Goal: Information Seeking & Learning: Check status

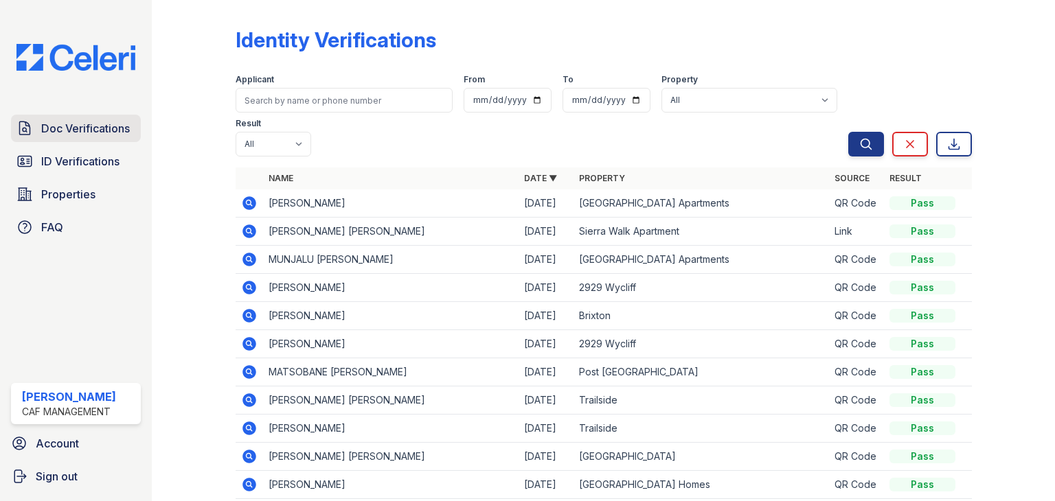
click at [71, 135] on span "Doc Verifications" at bounding box center [85, 128] width 89 height 16
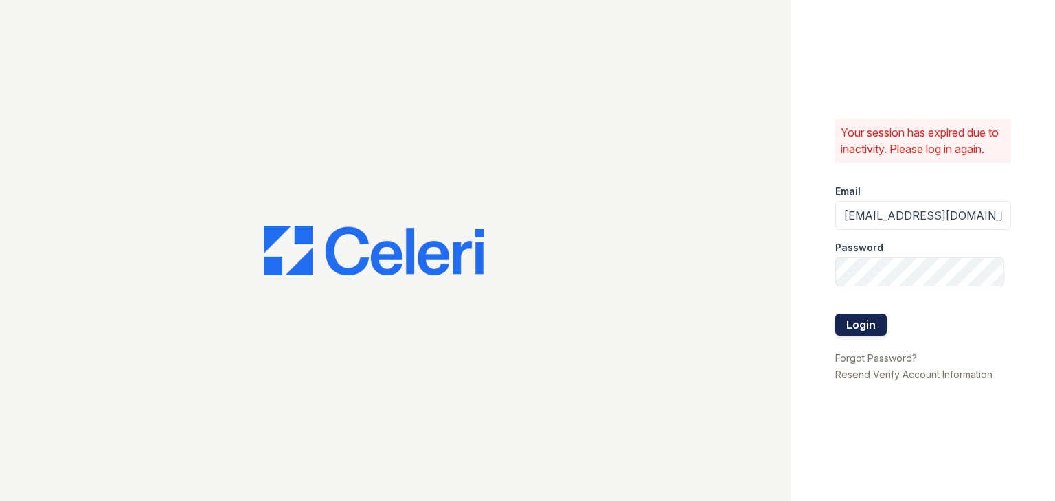
click at [863, 314] on button "Login" at bounding box center [861, 325] width 52 height 22
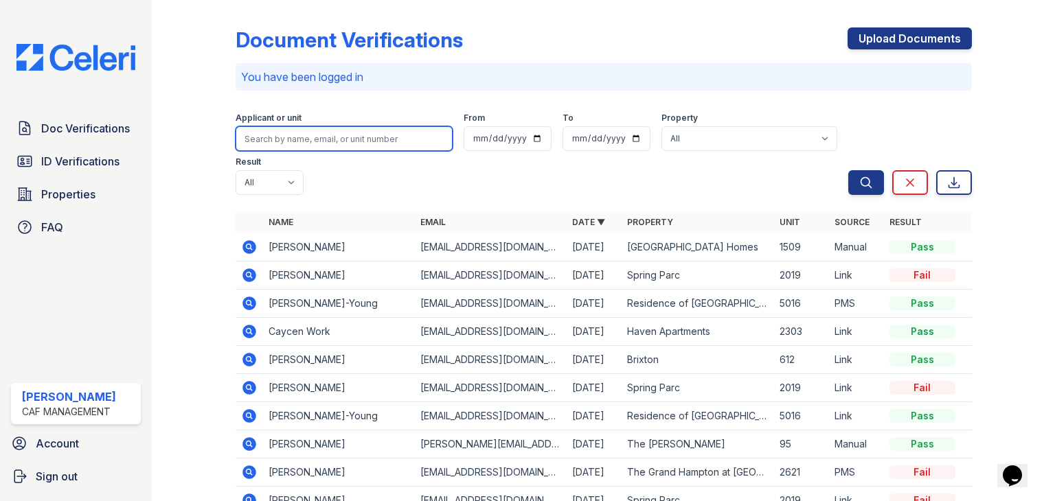
click at [346, 140] on input "search" at bounding box center [344, 138] width 217 height 25
type input "jesus nava"
click at [848, 170] on button "Search" at bounding box center [866, 182] width 36 height 25
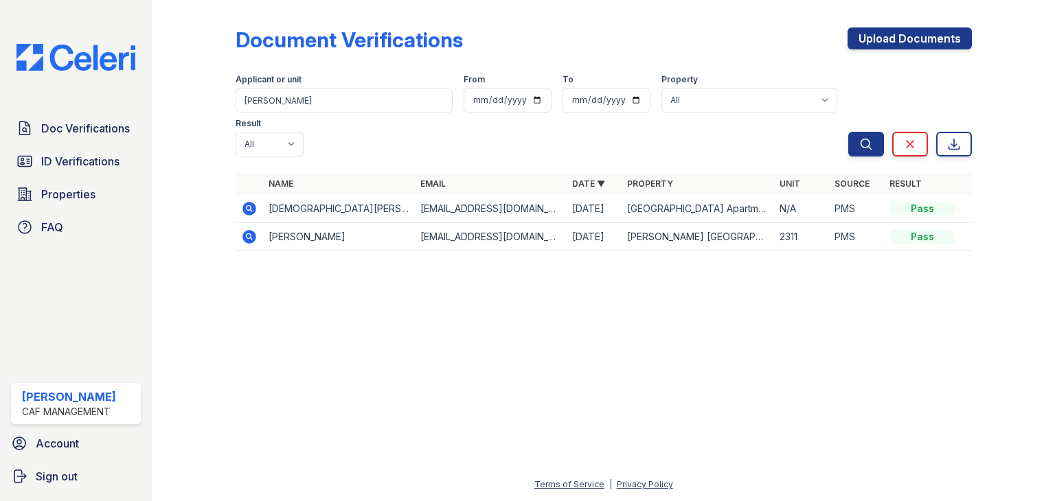
click at [249, 201] on icon at bounding box center [249, 209] width 16 height 16
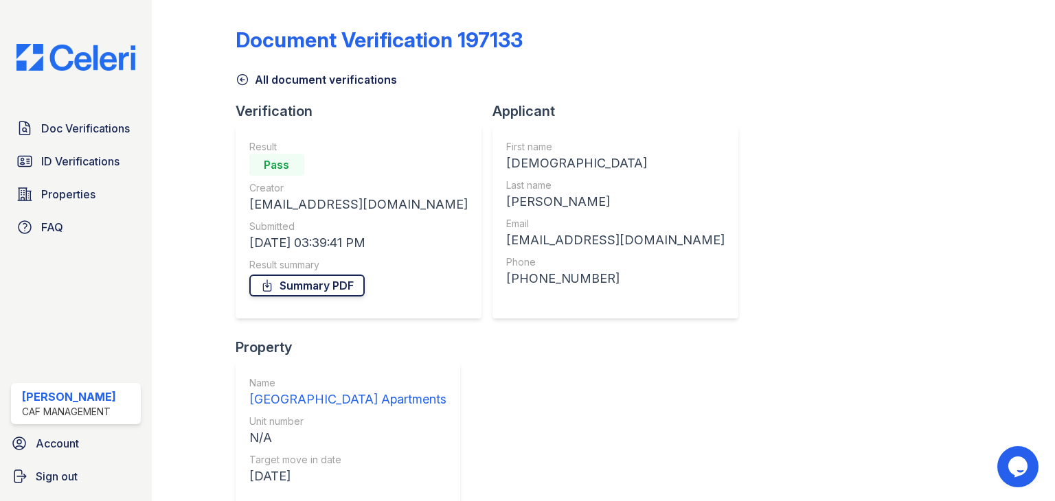
click at [316, 284] on link "Summary PDF" at bounding box center [306, 286] width 115 height 22
click at [102, 133] on span "Doc Verifications" at bounding box center [85, 128] width 89 height 16
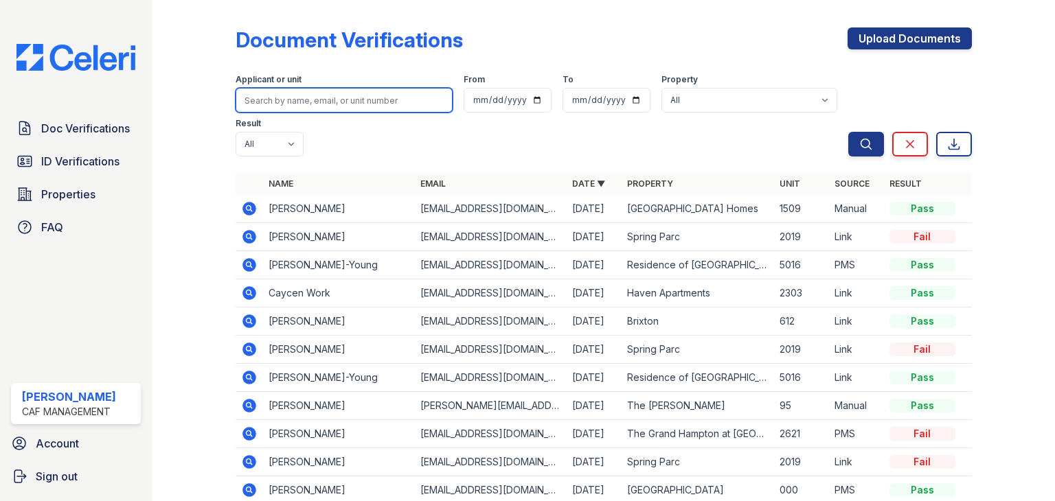
click at [357, 89] on input "search" at bounding box center [344, 100] width 217 height 25
paste input "Jocelyn Salgado"
type input "Jocelyn Salgado"
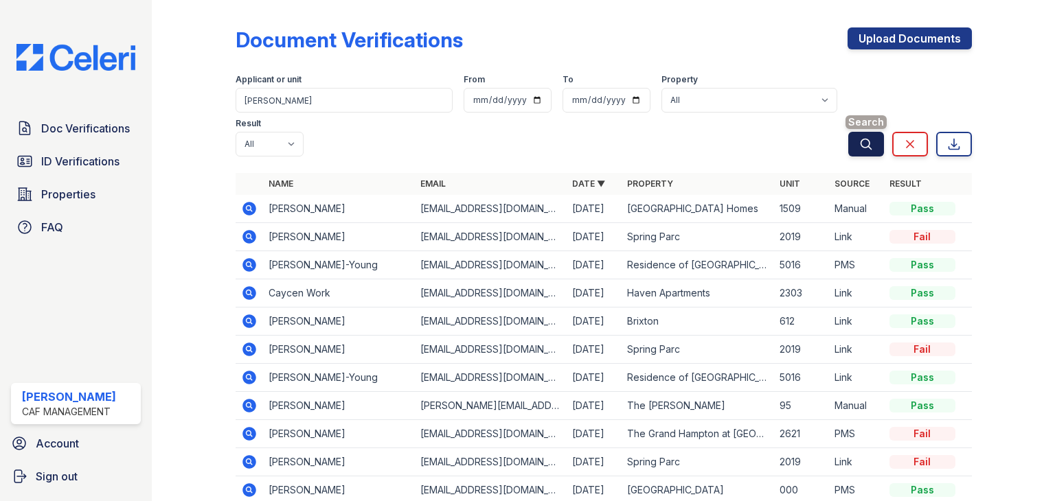
click at [848, 136] on button "Search" at bounding box center [866, 144] width 36 height 25
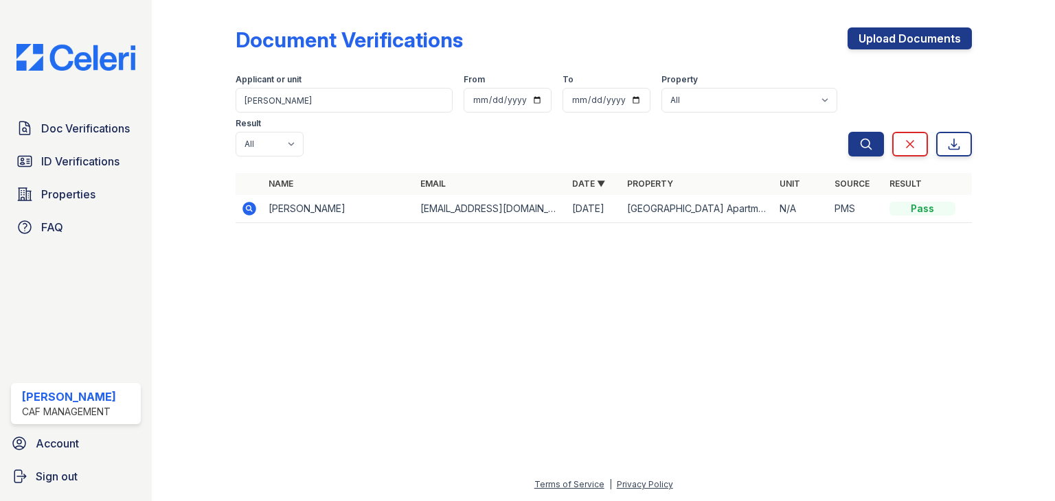
click at [254, 202] on icon at bounding box center [249, 209] width 14 height 14
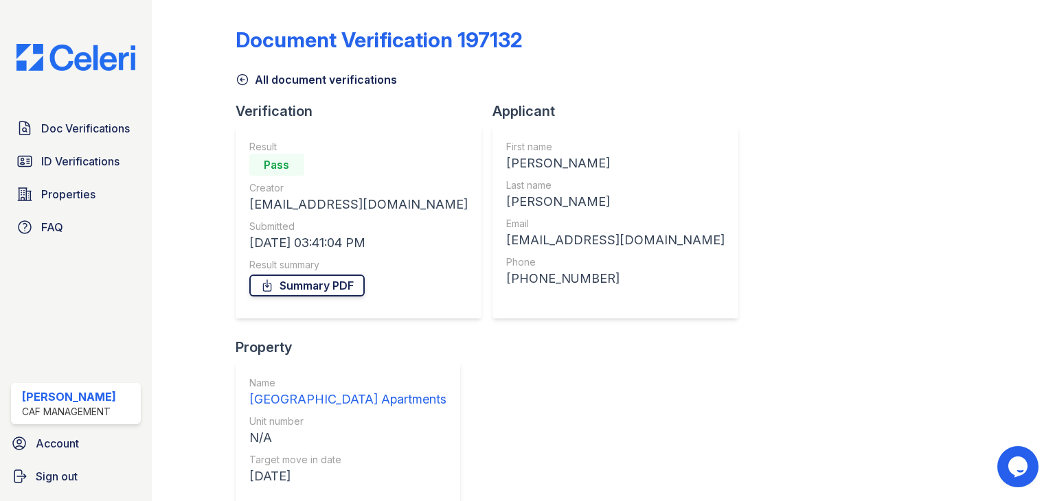
click at [312, 286] on link "Summary PDF" at bounding box center [306, 286] width 115 height 22
click at [243, 84] on icon at bounding box center [242, 80] width 10 height 10
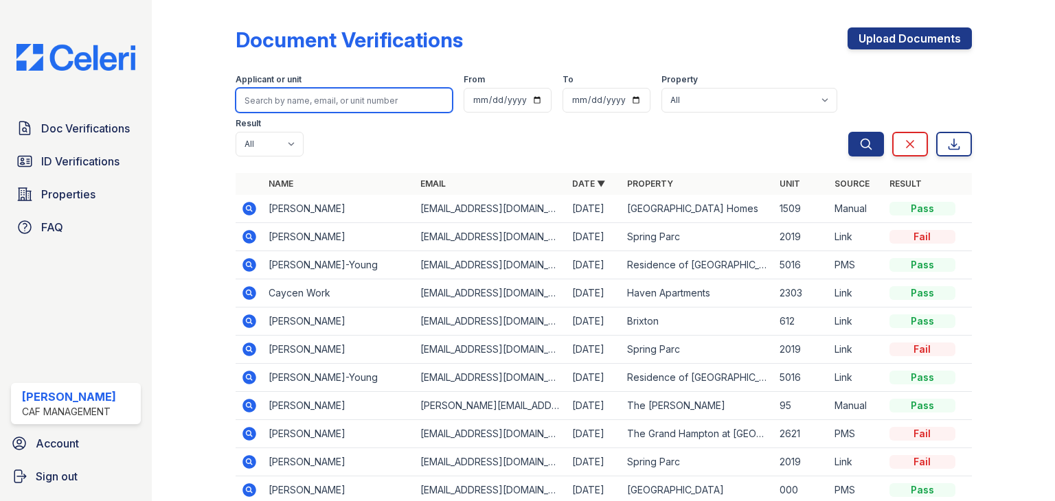
click at [335, 106] on input "search" at bounding box center [344, 100] width 217 height 25
paste input "Mauricio Nava"
type input "Mauricio Nava"
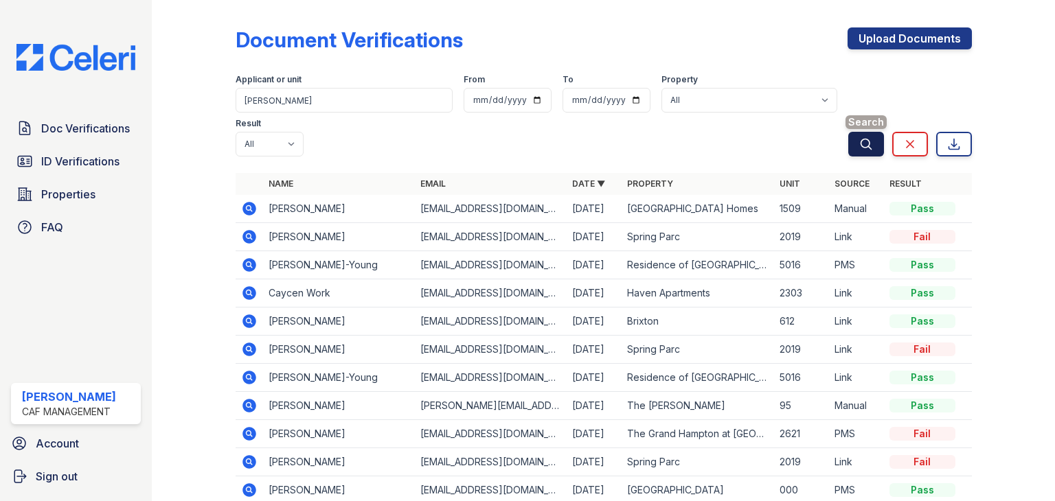
click at [859, 144] on icon "submit" at bounding box center [866, 144] width 14 height 14
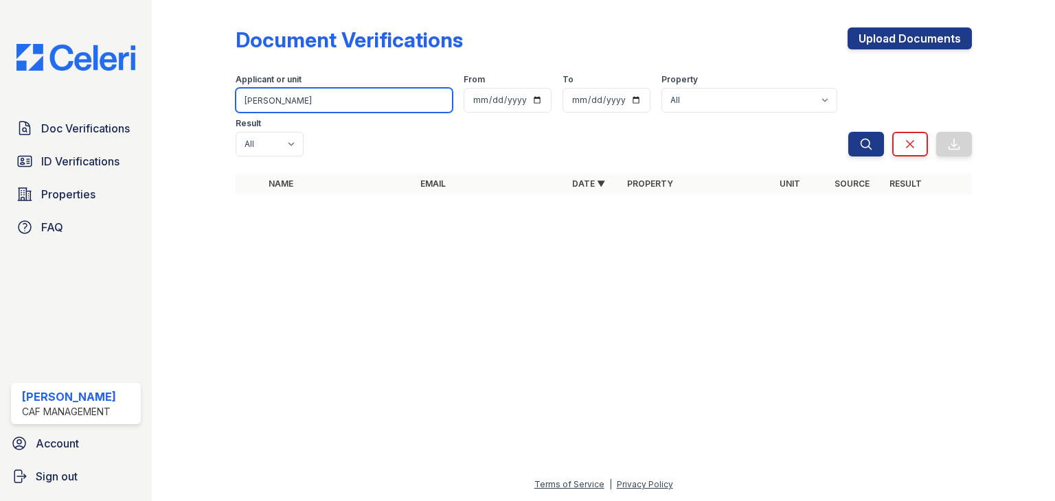
click at [315, 98] on input "Mauricio Nava" at bounding box center [344, 100] width 217 height 25
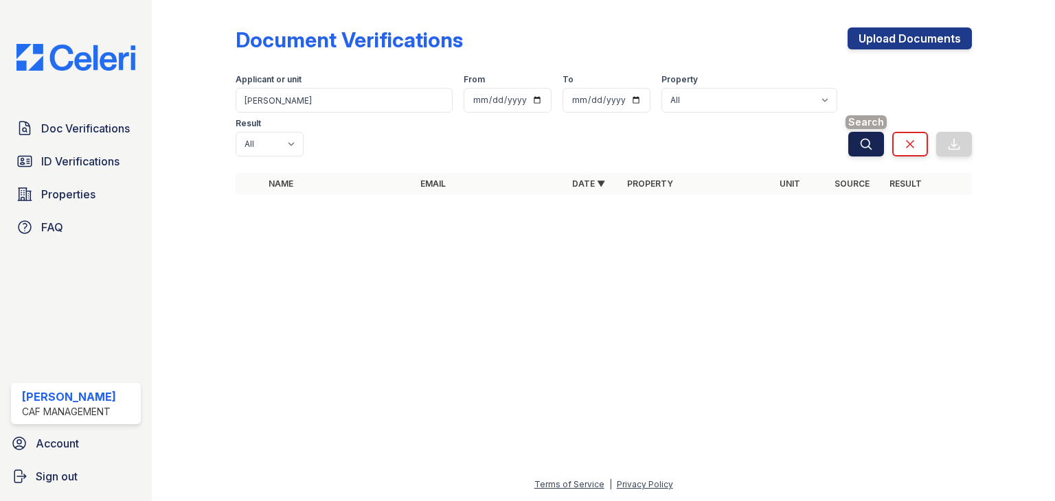
click at [869, 139] on icon "submit" at bounding box center [866, 144] width 10 height 10
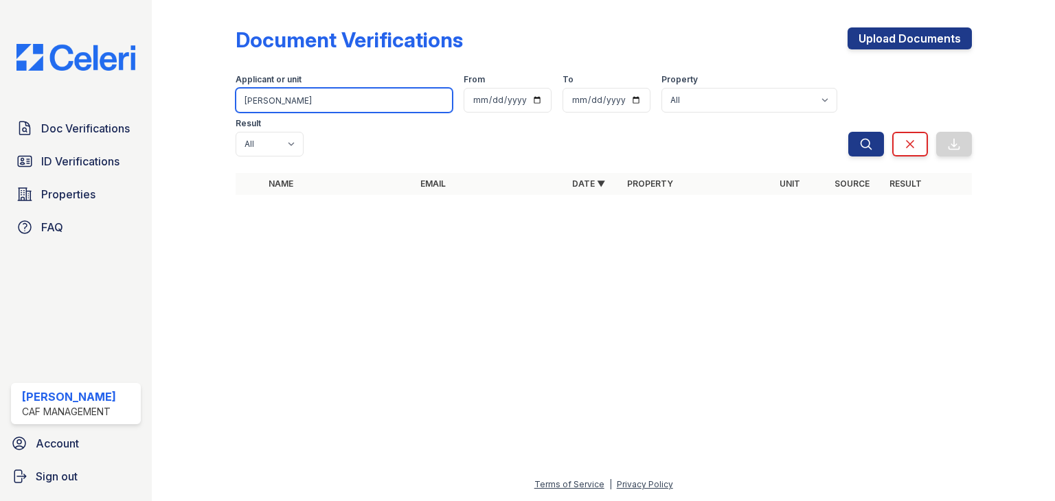
click at [306, 108] on input "Mauricio Nava" at bounding box center [344, 100] width 217 height 25
paste input "[PERSON_NAME][GEOGRAPHIC_DATA]"
type input "[PERSON_NAME][GEOGRAPHIC_DATA]"
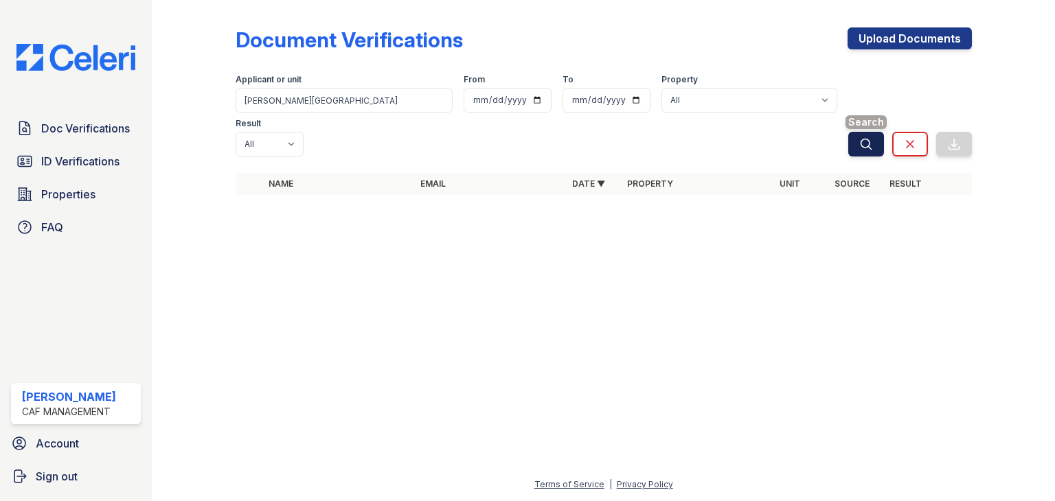
click at [861, 139] on icon "submit" at bounding box center [866, 144] width 10 height 10
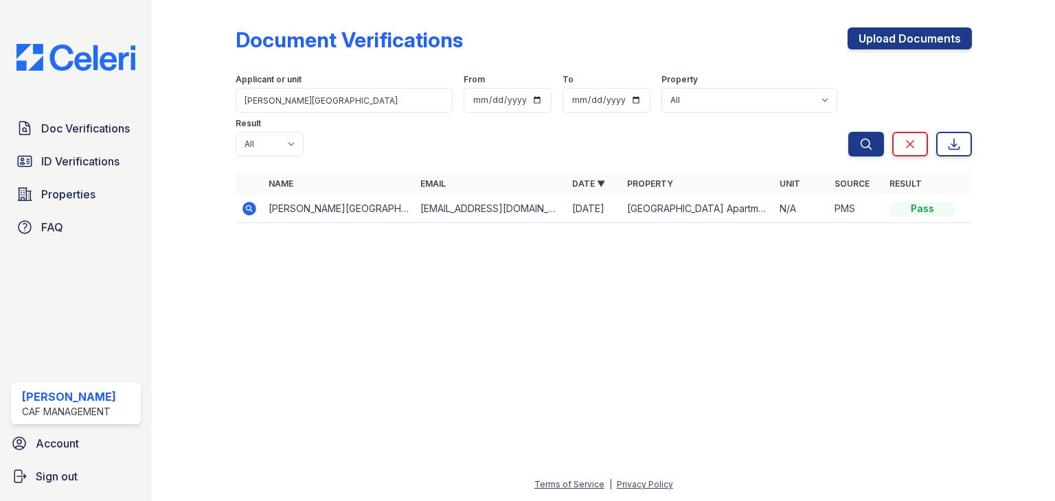
click at [250, 206] on icon at bounding box center [248, 207] width 3 height 3
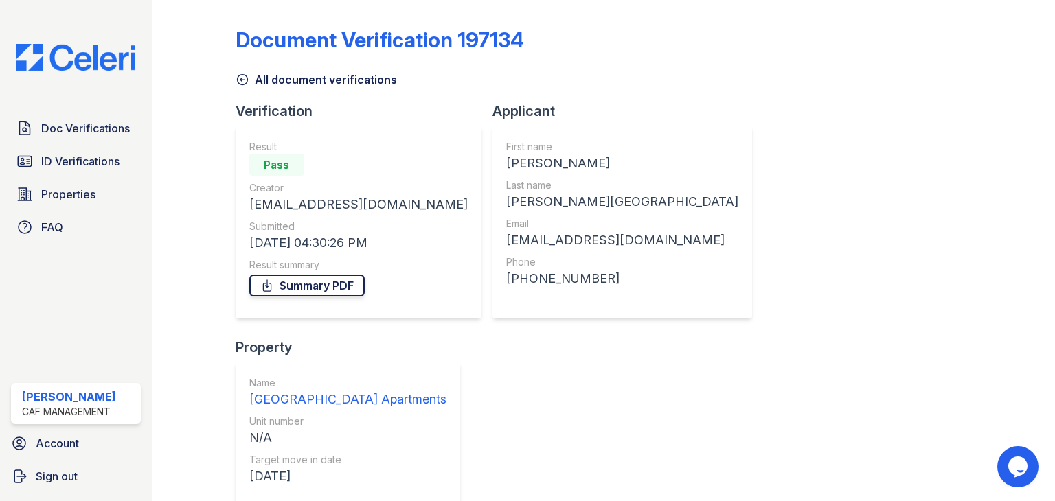
click at [350, 286] on link "Summary PDF" at bounding box center [306, 286] width 115 height 22
click at [82, 160] on span "ID Verifications" at bounding box center [80, 161] width 78 height 16
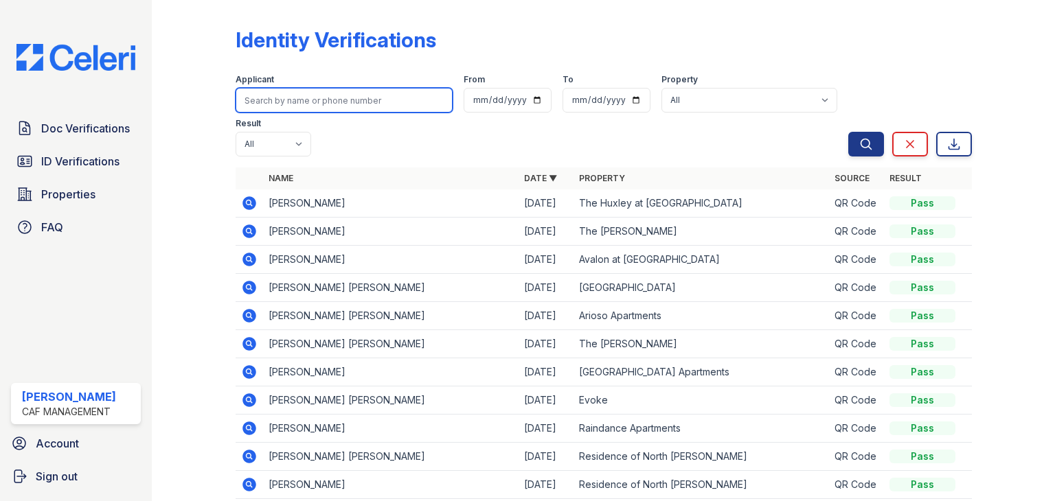
click at [302, 105] on input "search" at bounding box center [344, 100] width 217 height 25
paste input "[DEMOGRAPHIC_DATA][PERSON_NAME]"
type input "[DEMOGRAPHIC_DATA][PERSON_NAME]"
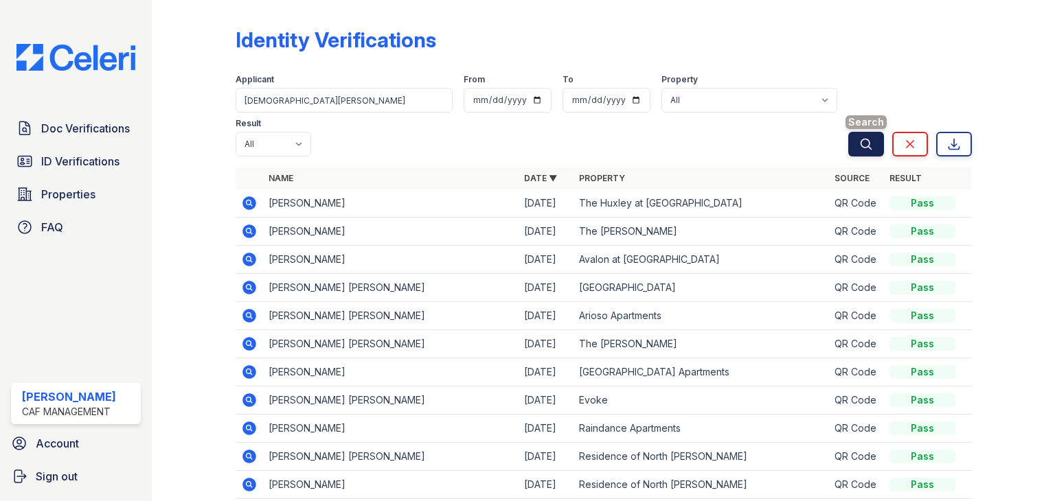
click at [861, 146] on icon "submit" at bounding box center [866, 144] width 10 height 10
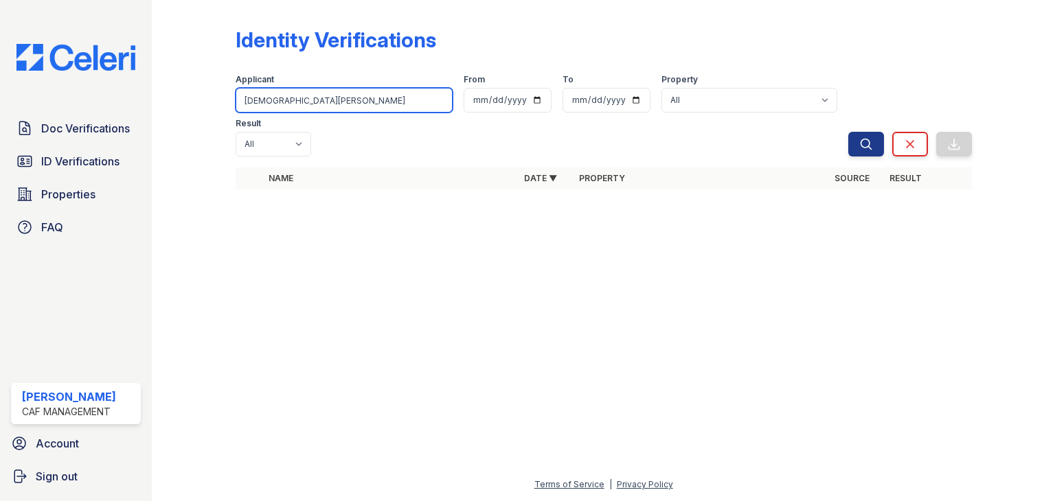
click at [331, 102] on input "[DEMOGRAPHIC_DATA][PERSON_NAME]" at bounding box center [344, 100] width 217 height 25
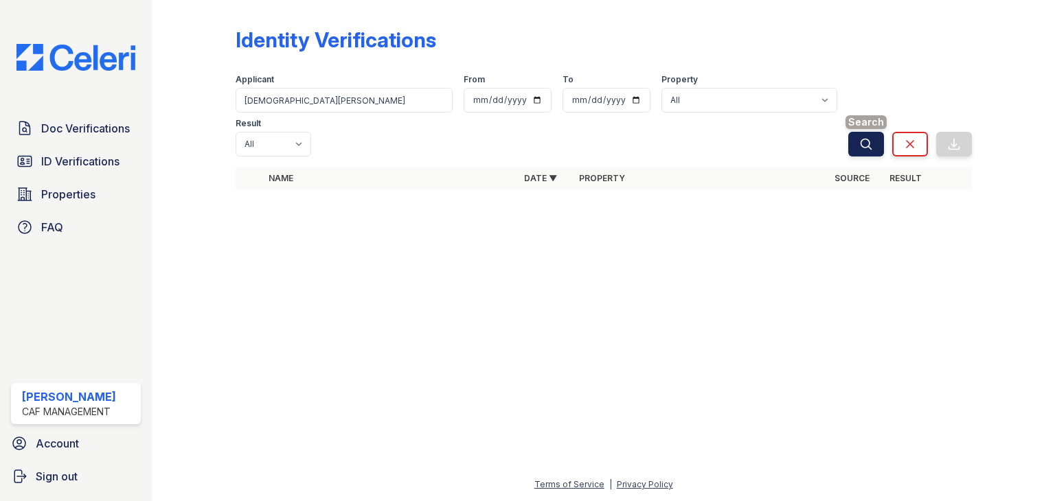
click at [865, 137] on icon "submit" at bounding box center [866, 144] width 14 height 14
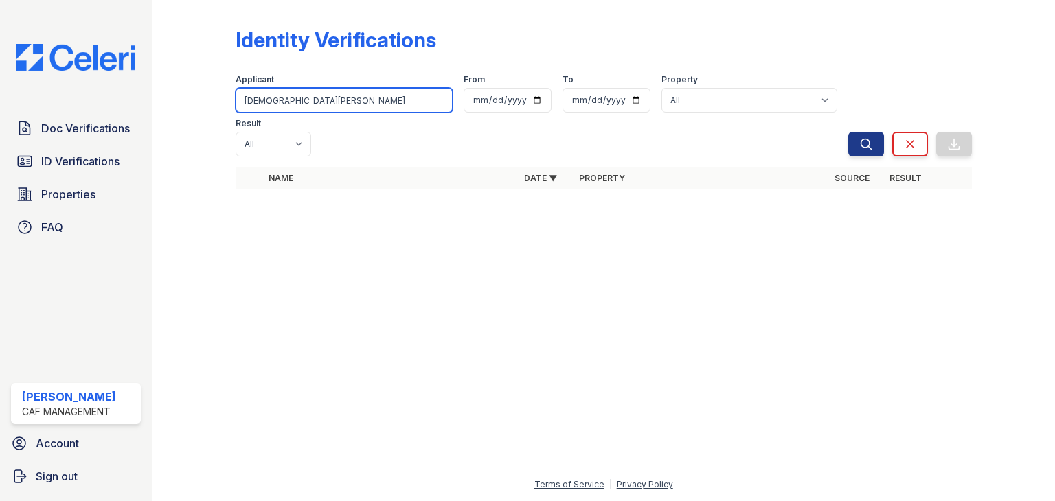
click at [313, 102] on input "Jesus Nava" at bounding box center [344, 100] width 217 height 25
click at [328, 103] on input "Jesus Nava" at bounding box center [344, 100] width 217 height 25
paste input "[PERSON_NAME]"
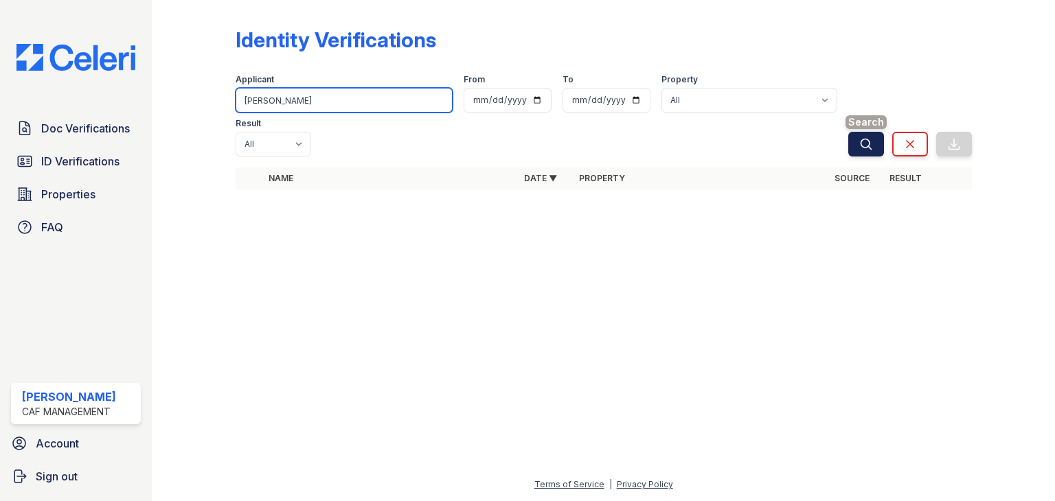
type input "[PERSON_NAME]"
click at [857, 132] on button "Search" at bounding box center [866, 144] width 36 height 25
click at [341, 106] on input "[PERSON_NAME]" at bounding box center [344, 100] width 217 height 25
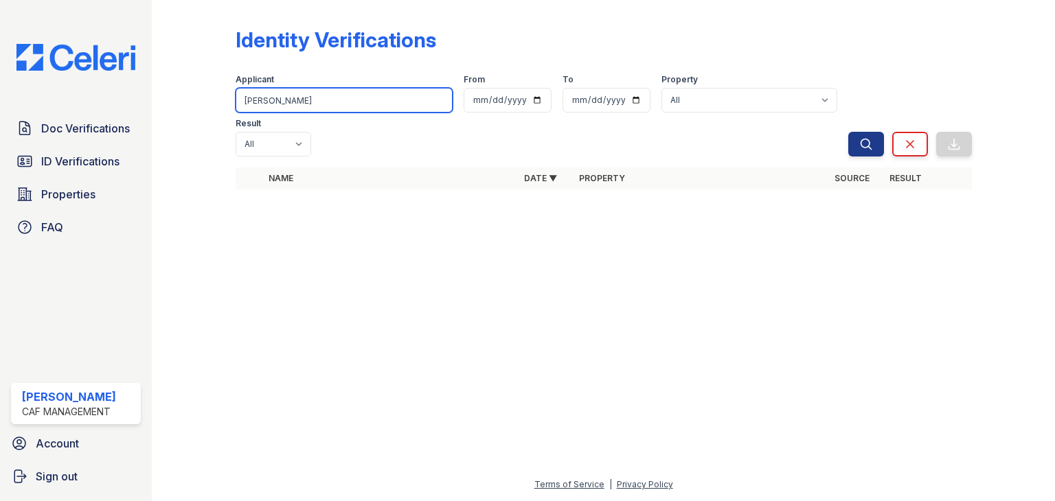
click at [341, 106] on input "[PERSON_NAME]" at bounding box center [344, 100] width 217 height 25
paste input "Jesus Nava"
drag, startPoint x: 273, startPoint y: 100, endPoint x: 229, endPoint y: 62, distance: 57.4
click at [215, 103] on div "Identity Verifications Filter Applicant Jesus Nava From To Property All 2929 Wy…" at bounding box center [603, 112] width 859 height 225
type input "[PERSON_NAME]"
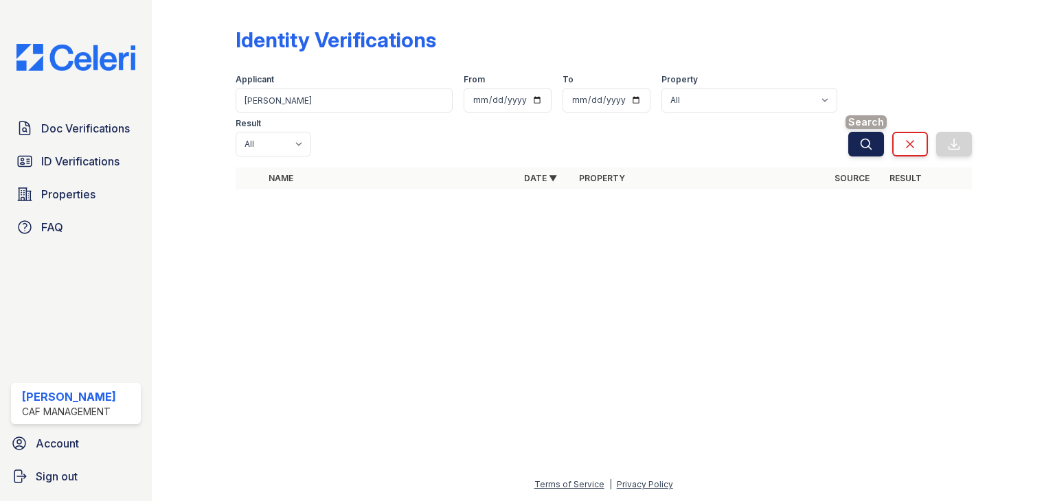
click at [867, 137] on icon "submit" at bounding box center [866, 144] width 14 height 14
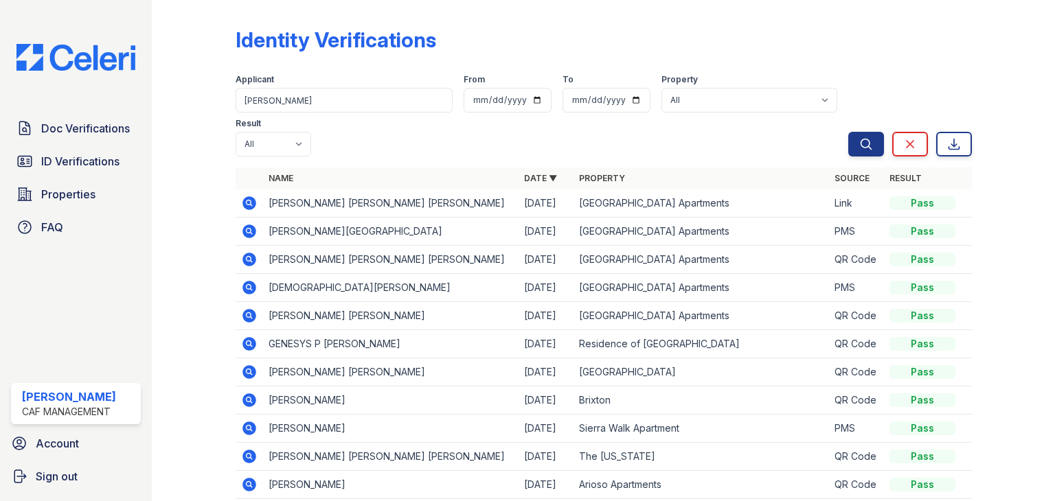
click at [246, 233] on icon at bounding box center [249, 232] width 14 height 14
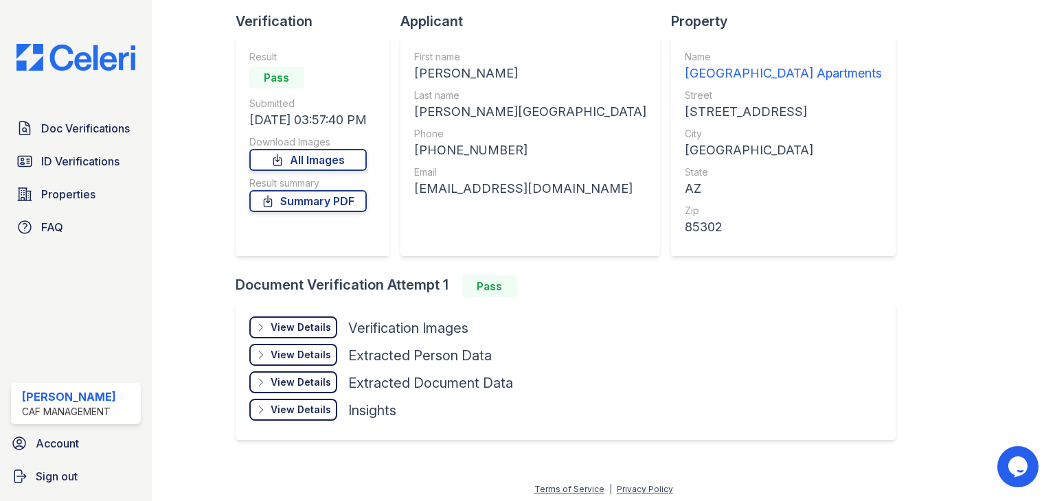
scroll to position [93, 0]
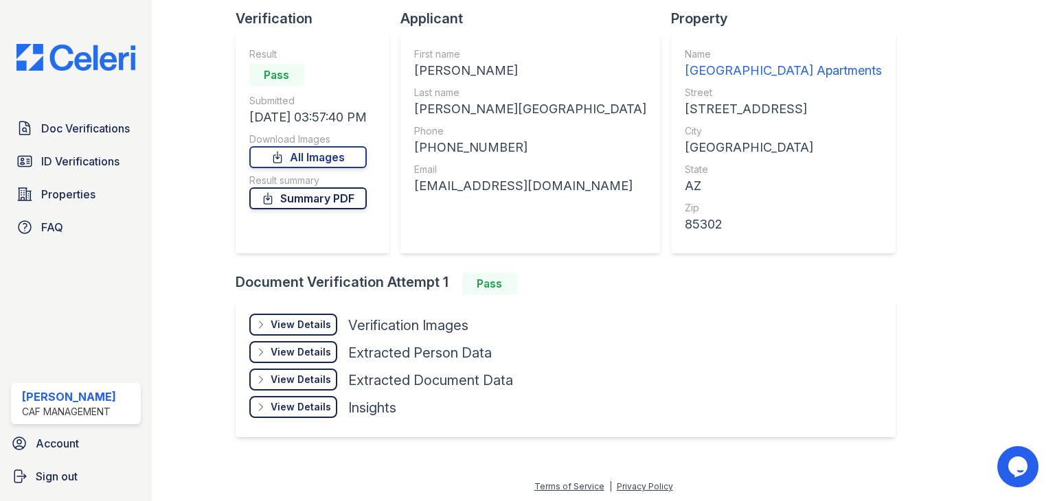
click at [333, 199] on link "Summary PDF" at bounding box center [307, 199] width 117 height 22
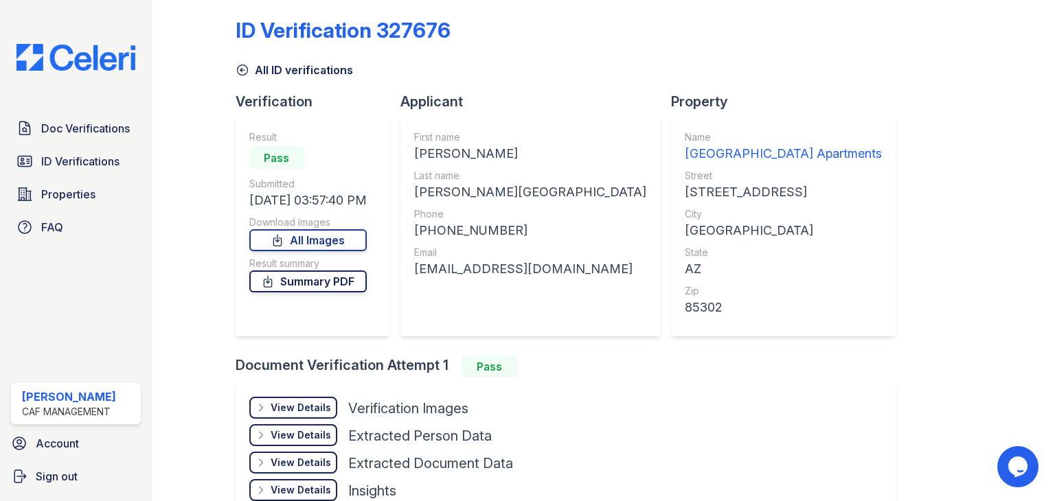
scroll to position [0, 0]
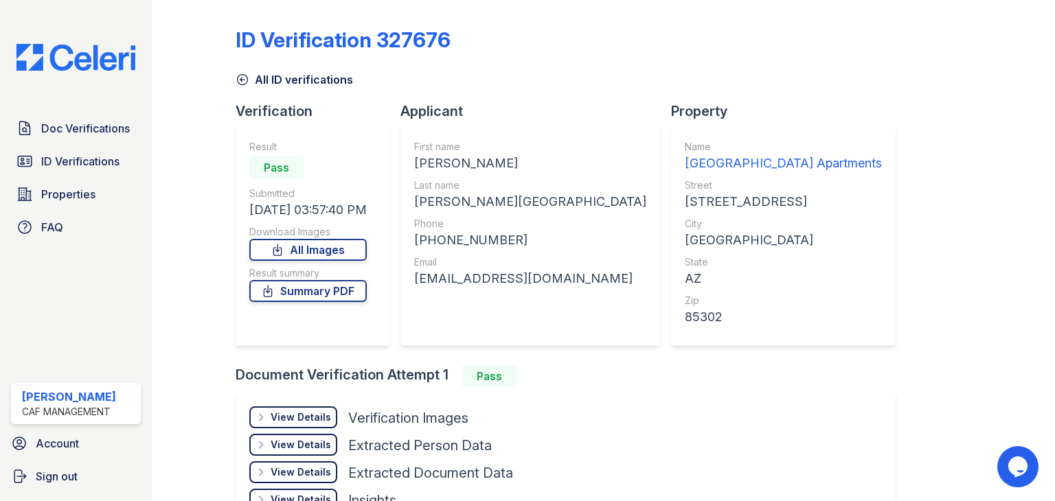
click at [242, 80] on icon at bounding box center [242, 80] width 10 height 10
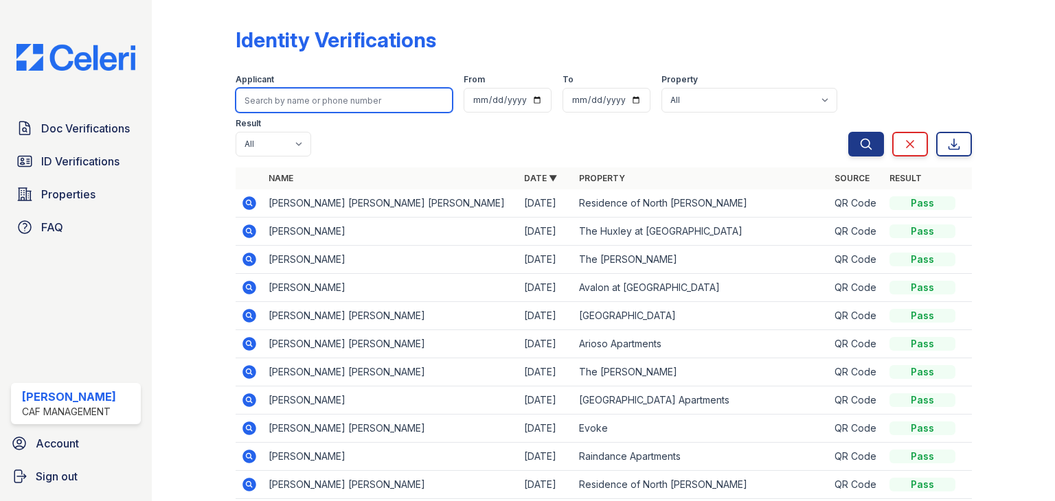
click at [313, 90] on input "search" at bounding box center [344, 100] width 217 height 25
type input "nava"
click at [848, 132] on button "Search" at bounding box center [866, 144] width 36 height 25
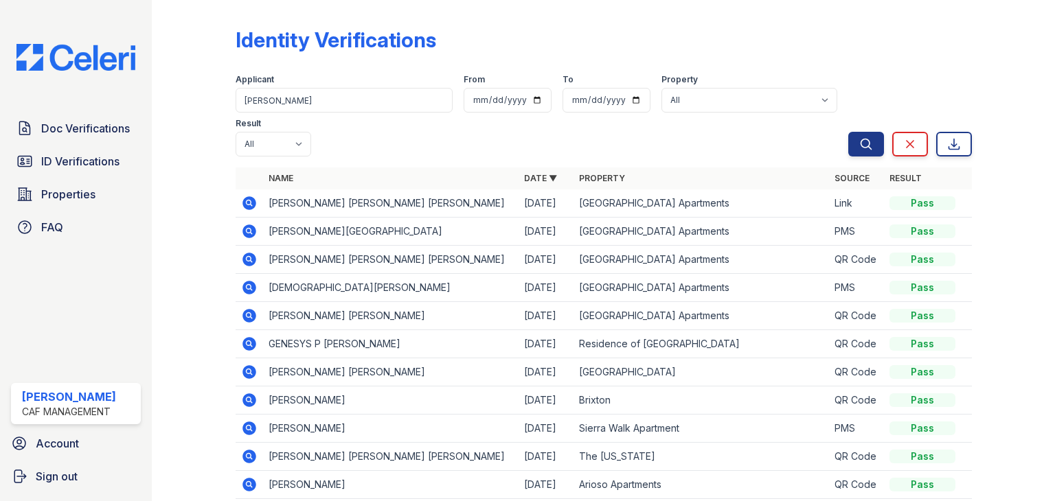
click at [242, 201] on icon at bounding box center [249, 203] width 16 height 16
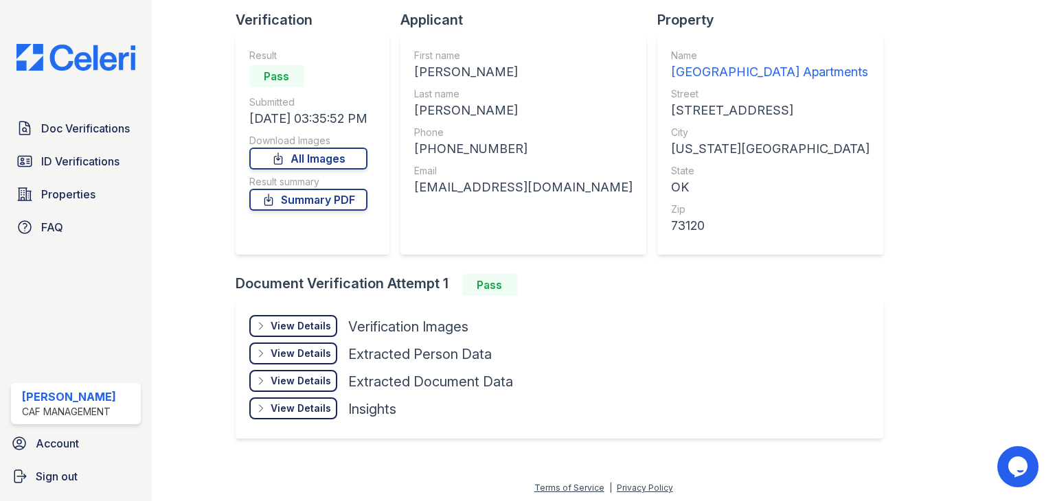
scroll to position [93, 0]
click at [304, 330] on div "View Details Details" at bounding box center [293, 325] width 88 height 22
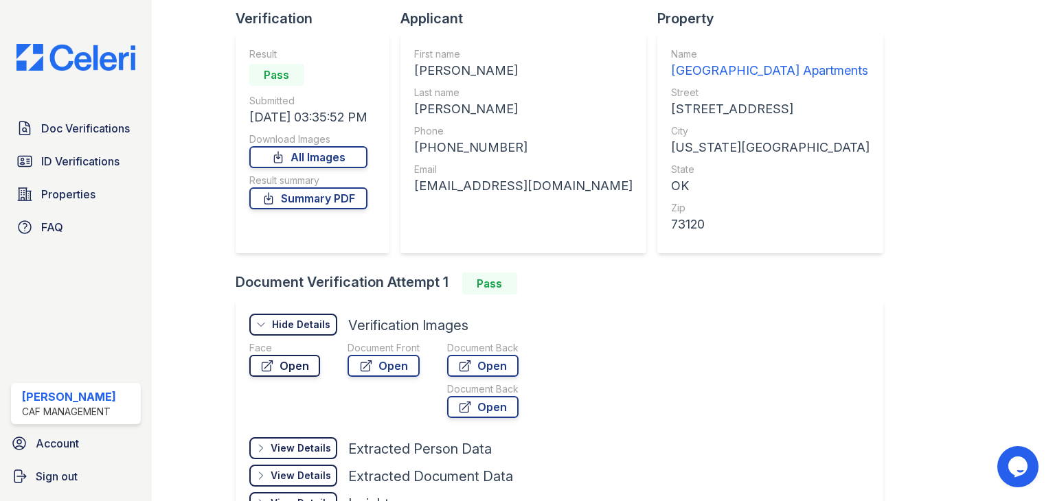
click at [293, 368] on link "Open" at bounding box center [284, 366] width 71 height 22
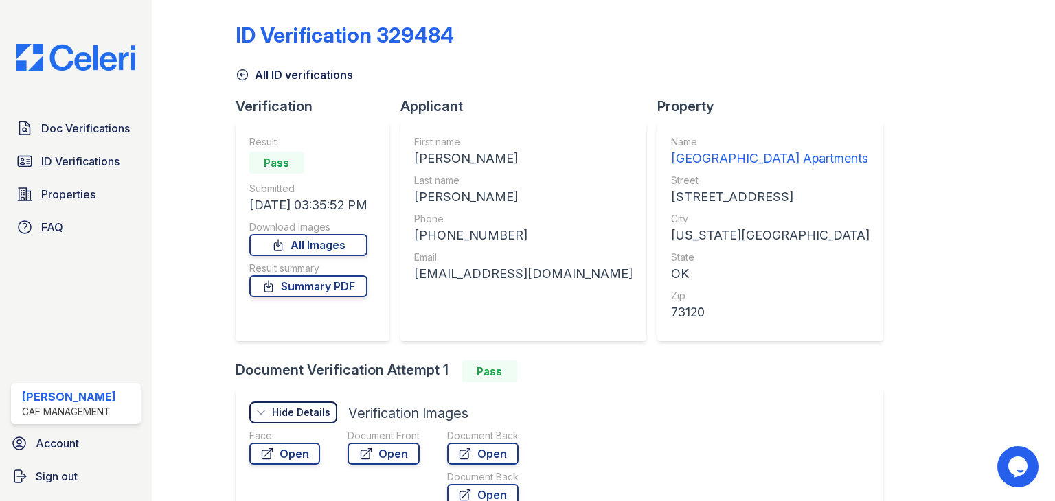
scroll to position [0, 0]
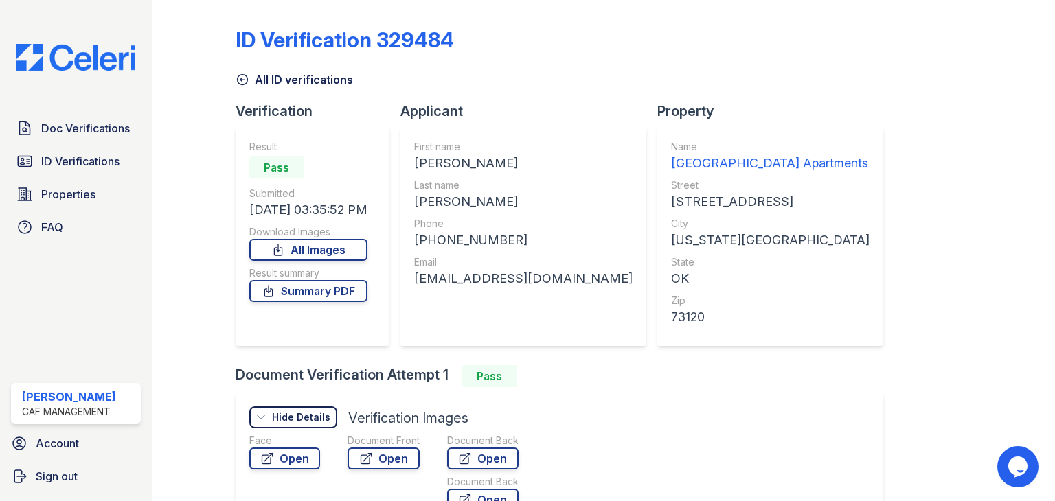
click at [242, 84] on icon at bounding box center [243, 80] width 14 height 14
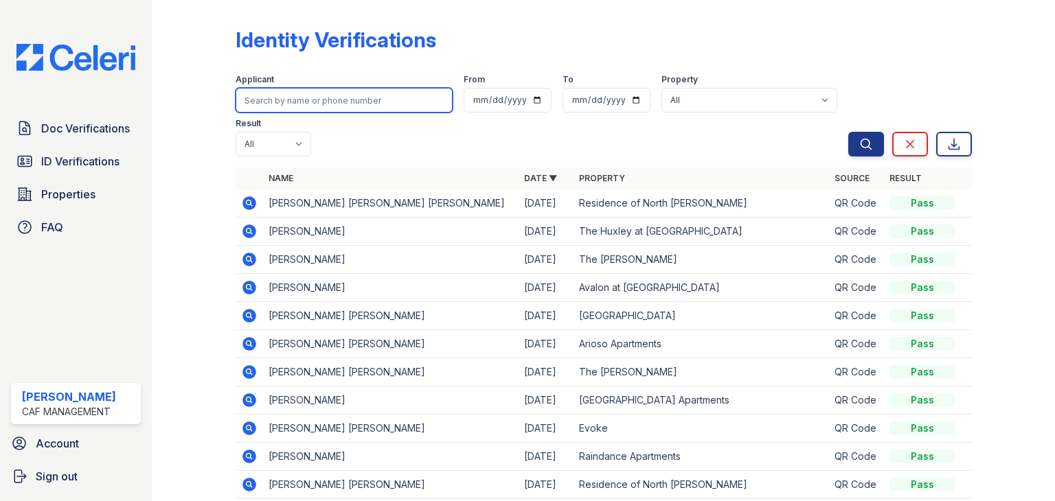
click at [299, 103] on input "search" at bounding box center [344, 100] width 217 height 25
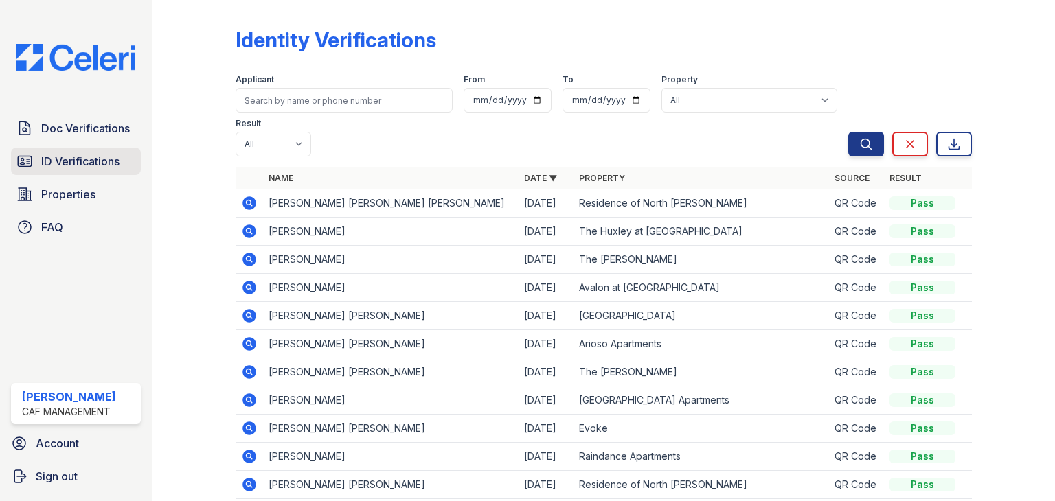
click at [107, 166] on span "ID Verifications" at bounding box center [80, 161] width 78 height 16
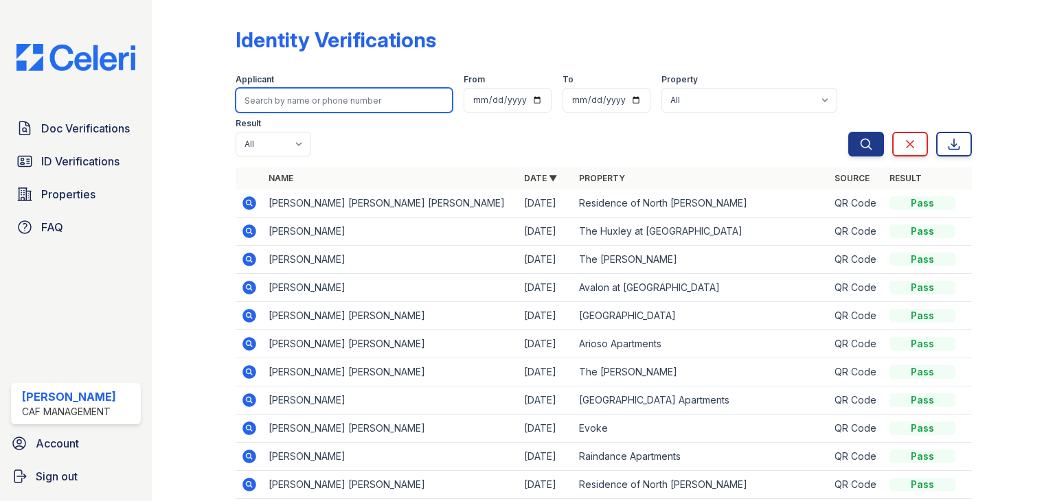
click at [302, 107] on input "search" at bounding box center [344, 100] width 217 height 25
paste input "[PERSON_NAME]"
type input "[PERSON_NAME]"
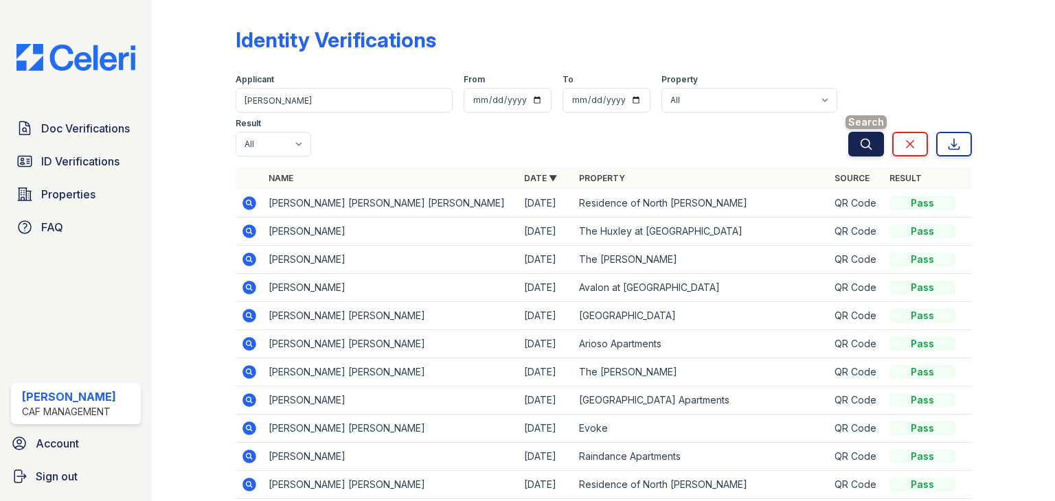
click at [859, 146] on icon "submit" at bounding box center [866, 144] width 14 height 14
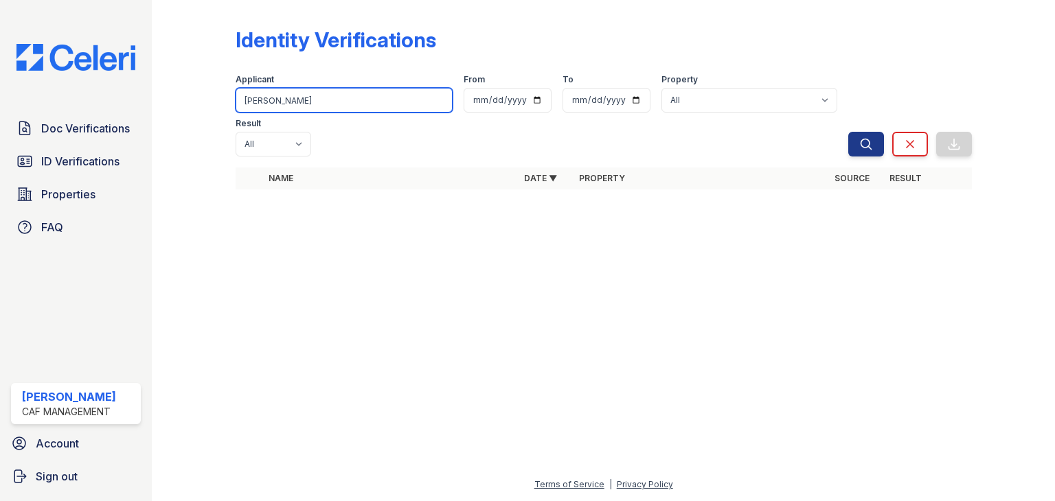
click at [334, 98] on input "[PERSON_NAME]" at bounding box center [344, 100] width 217 height 25
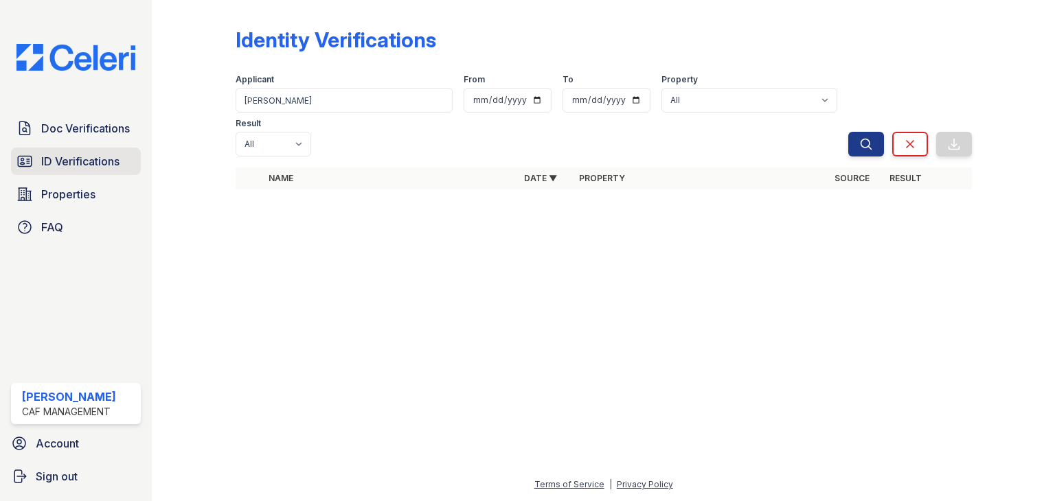
click at [77, 155] on span "ID Verifications" at bounding box center [80, 161] width 78 height 16
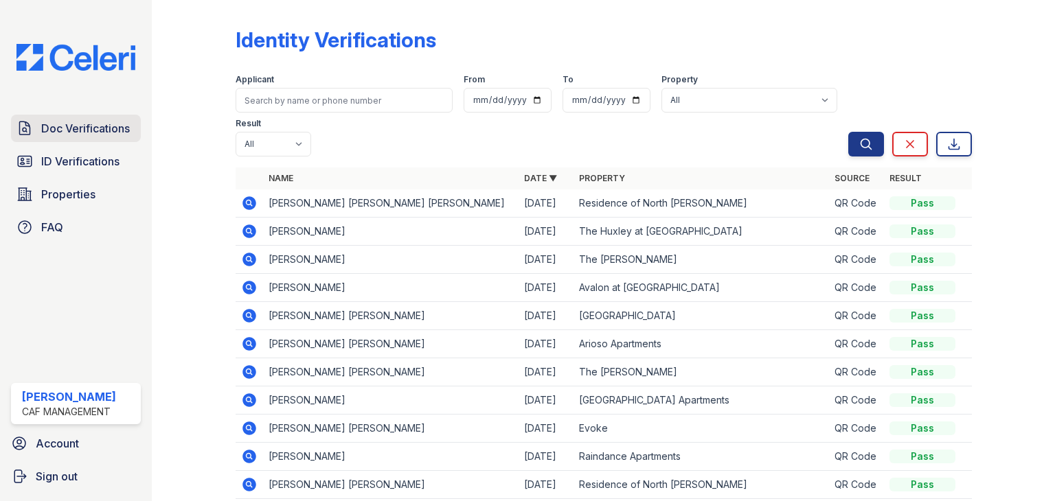
click at [91, 124] on span "Doc Verifications" at bounding box center [85, 128] width 89 height 16
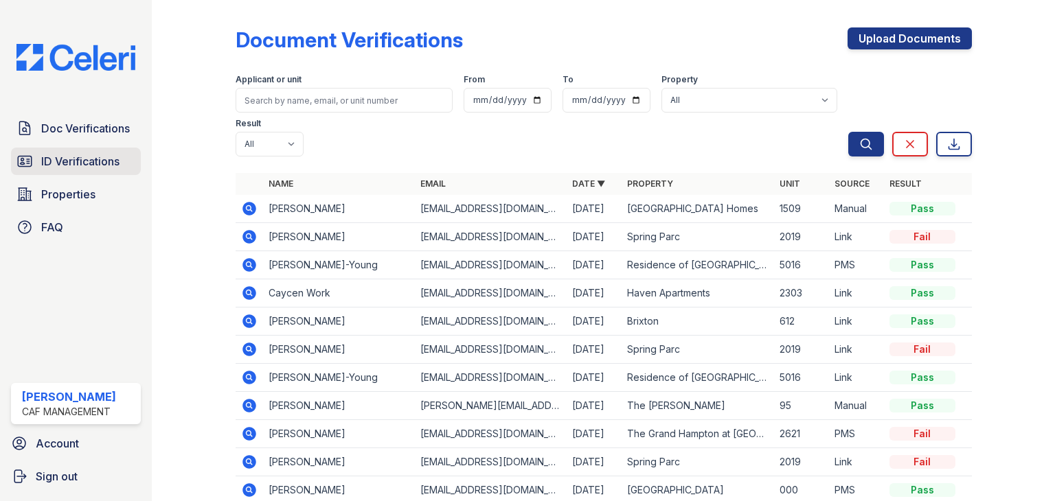
click at [79, 157] on span "ID Verifications" at bounding box center [80, 161] width 78 height 16
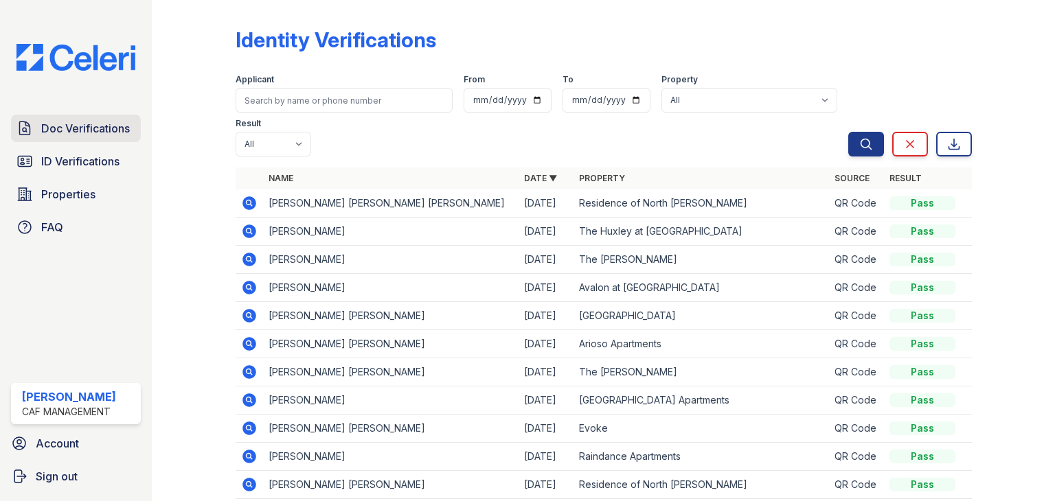
click at [59, 125] on span "Doc Verifications" at bounding box center [85, 128] width 89 height 16
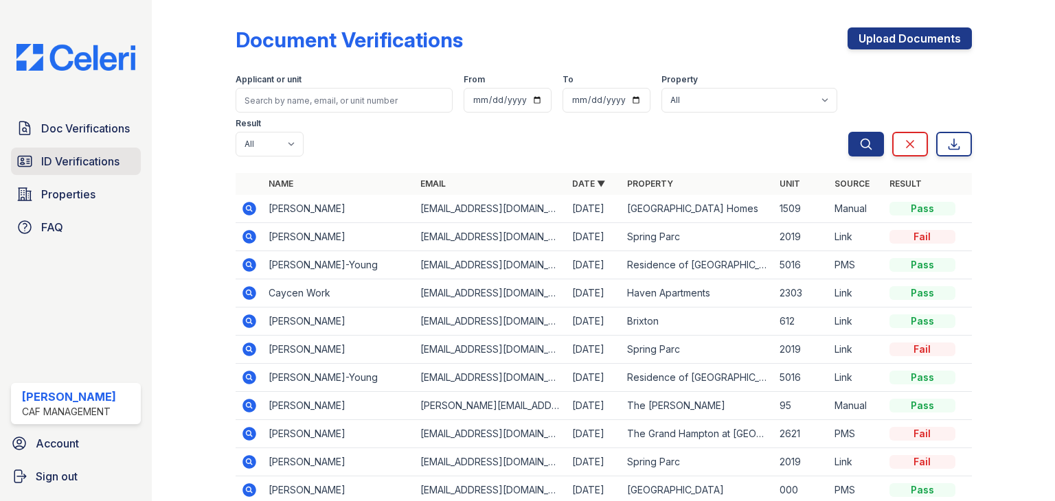
click at [91, 171] on link "ID Verifications" at bounding box center [76, 161] width 130 height 27
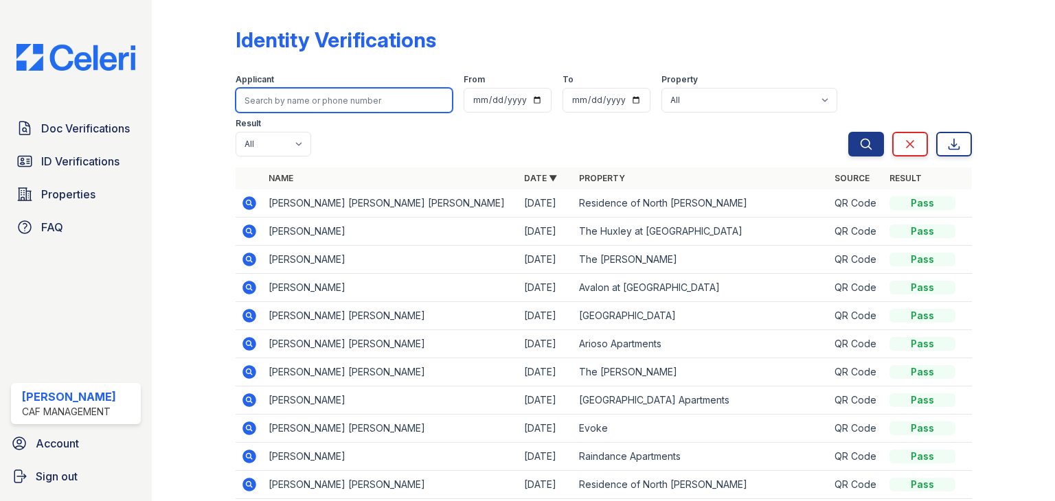
click at [382, 93] on input "search" at bounding box center [344, 100] width 217 height 25
type input "[PERSON_NAME]"
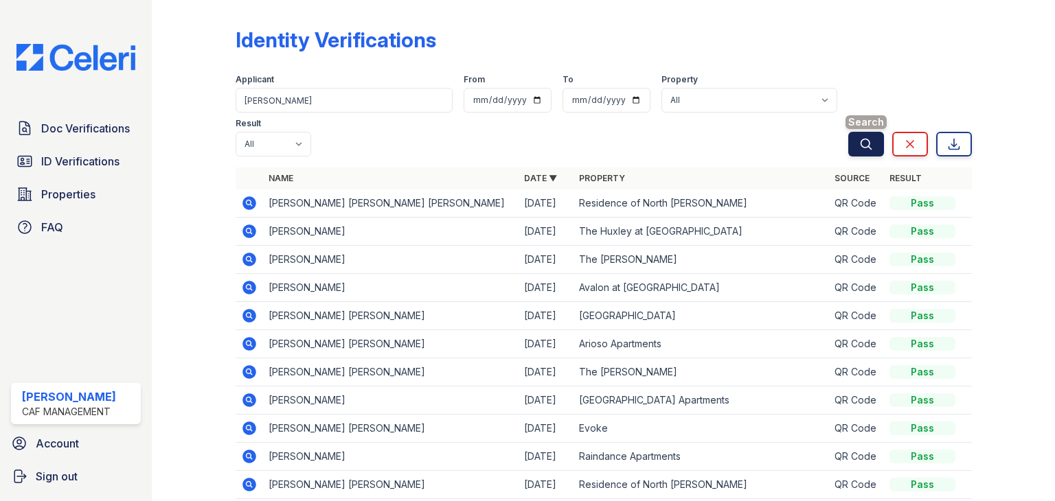
click at [864, 140] on button "Search" at bounding box center [866, 144] width 36 height 25
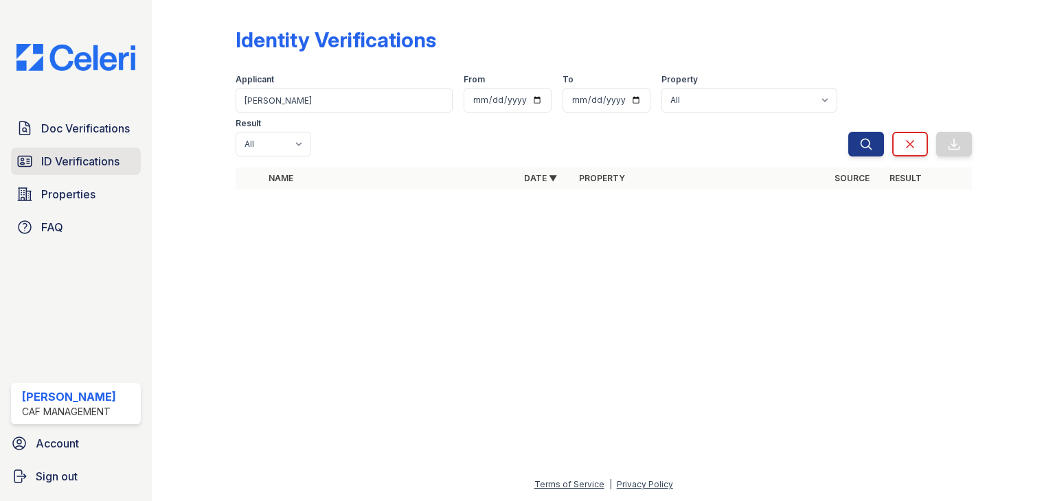
click at [103, 166] on span "ID Verifications" at bounding box center [80, 161] width 78 height 16
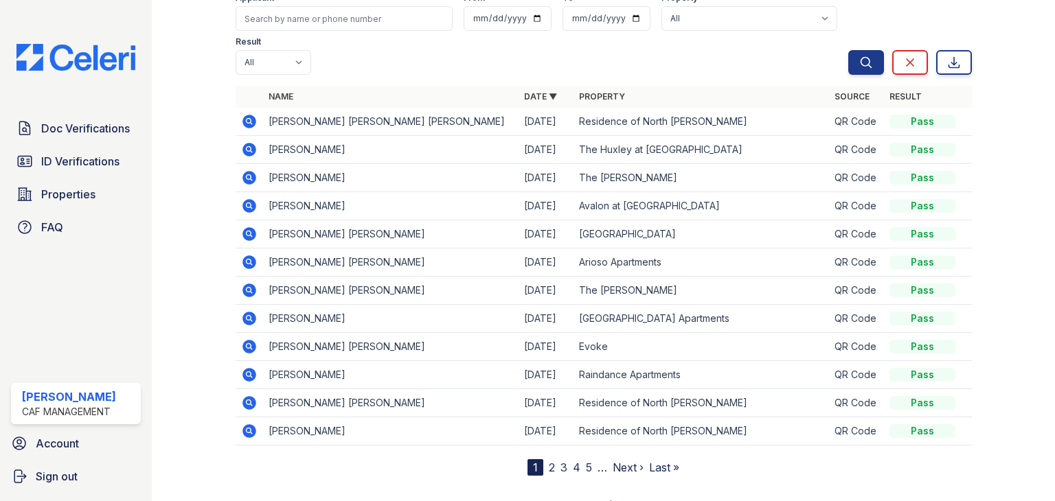
scroll to position [102, 0]
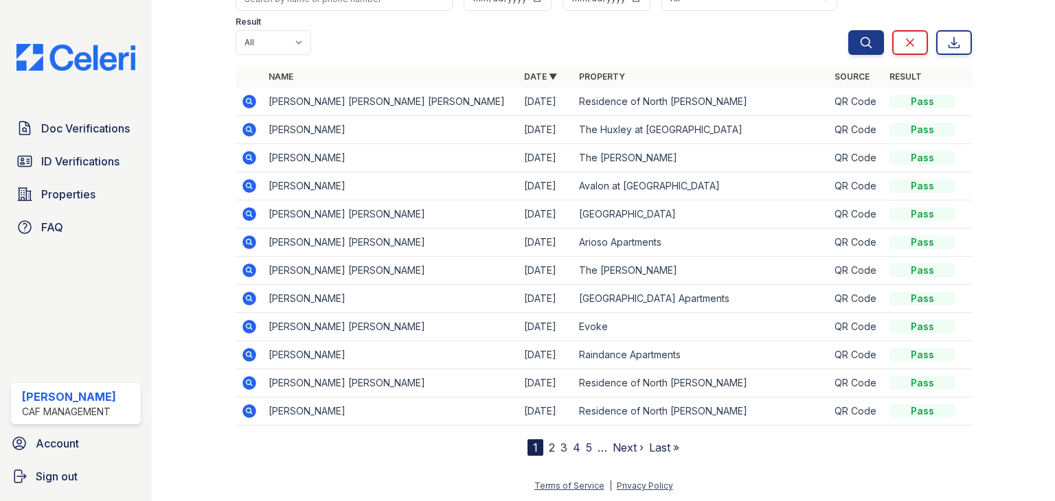
click at [549, 447] on link "2" at bounding box center [552, 448] width 6 height 14
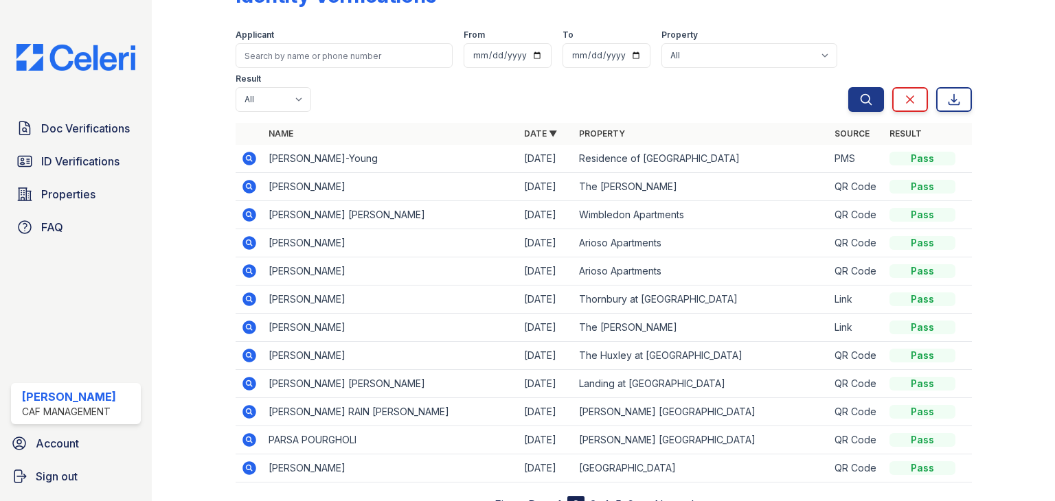
scroll to position [69, 0]
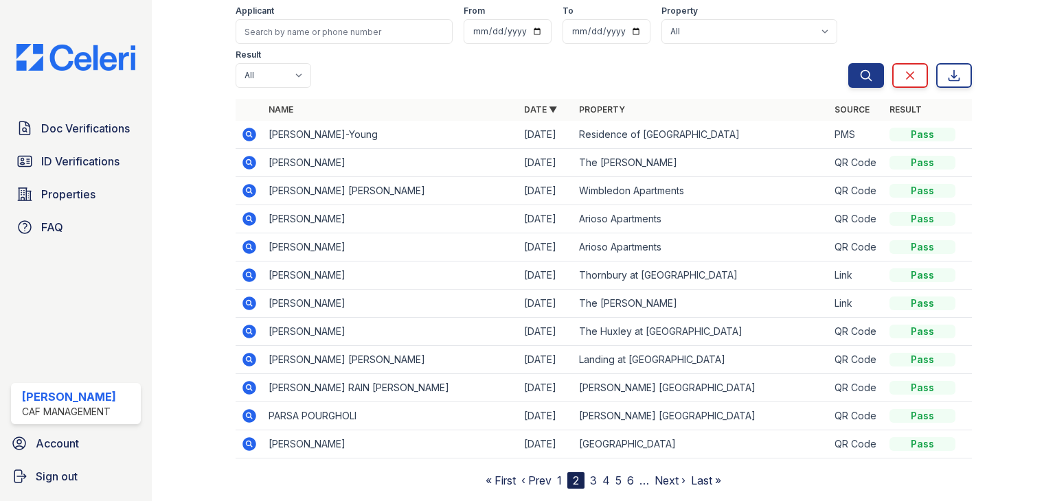
click at [590, 479] on link "3" at bounding box center [593, 481] width 7 height 14
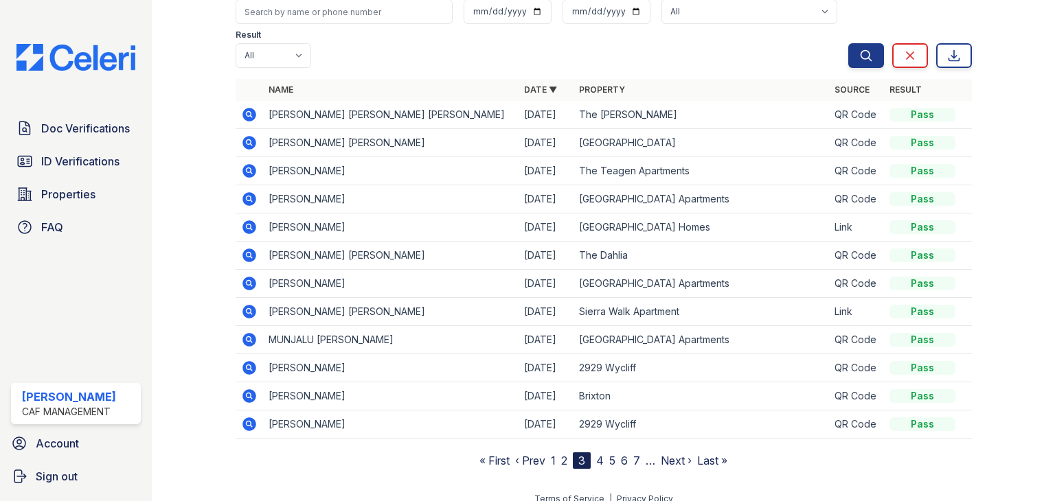
scroll to position [102, 0]
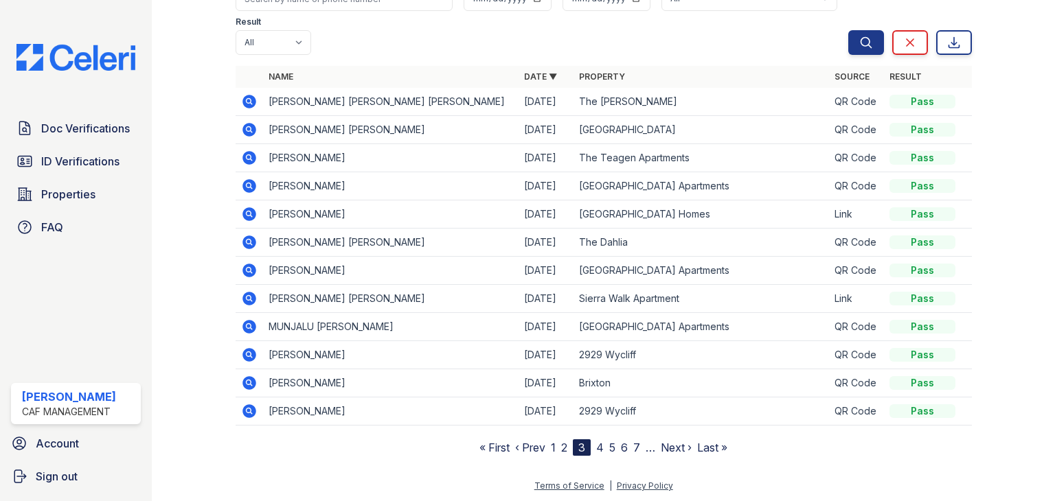
click at [596, 444] on link "4" at bounding box center [600, 448] width 8 height 14
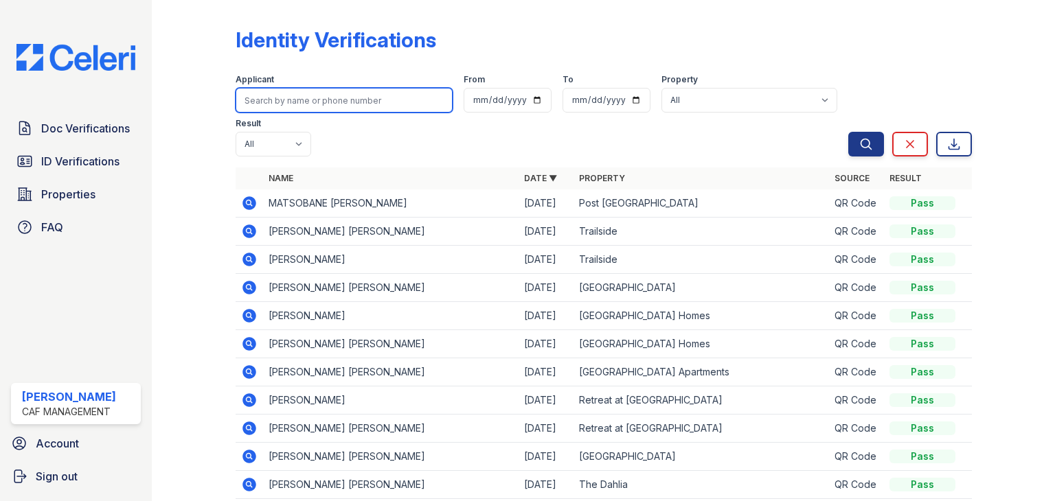
click at [352, 104] on input "search" at bounding box center [344, 100] width 217 height 25
type input "[PERSON_NAME]"
click at [848, 132] on button "Search" at bounding box center [866, 144] width 36 height 25
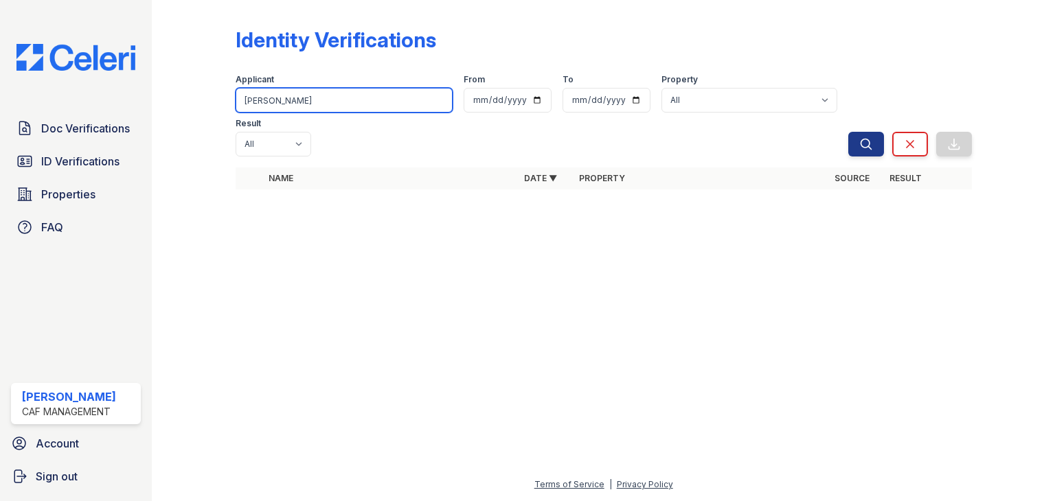
click at [311, 100] on input "[PERSON_NAME]" at bounding box center [344, 100] width 217 height 25
type input "jesus nava"
click at [848, 132] on button "Search" at bounding box center [866, 144] width 36 height 25
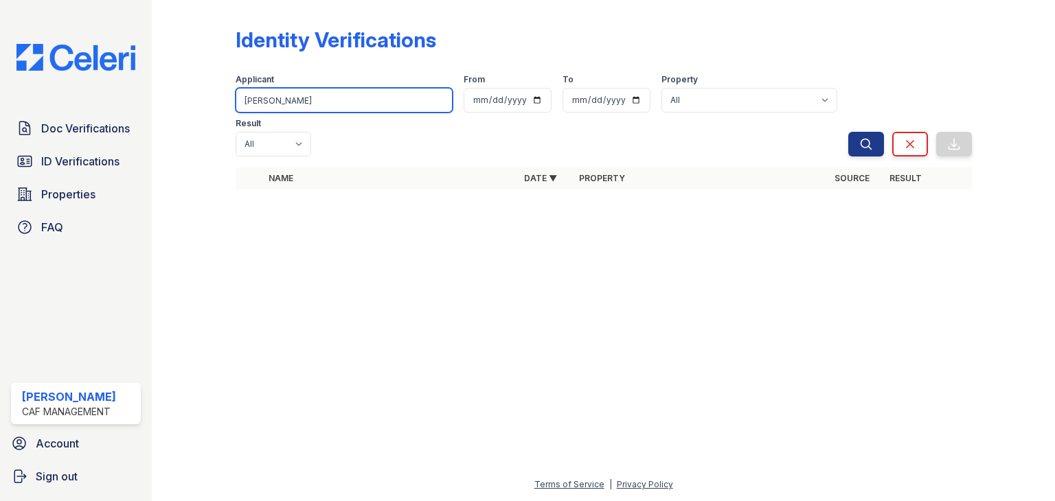
click at [279, 107] on input "jesus nava" at bounding box center [344, 100] width 217 height 25
type input "JESUS"
click at [848, 132] on button "Search" at bounding box center [866, 144] width 36 height 25
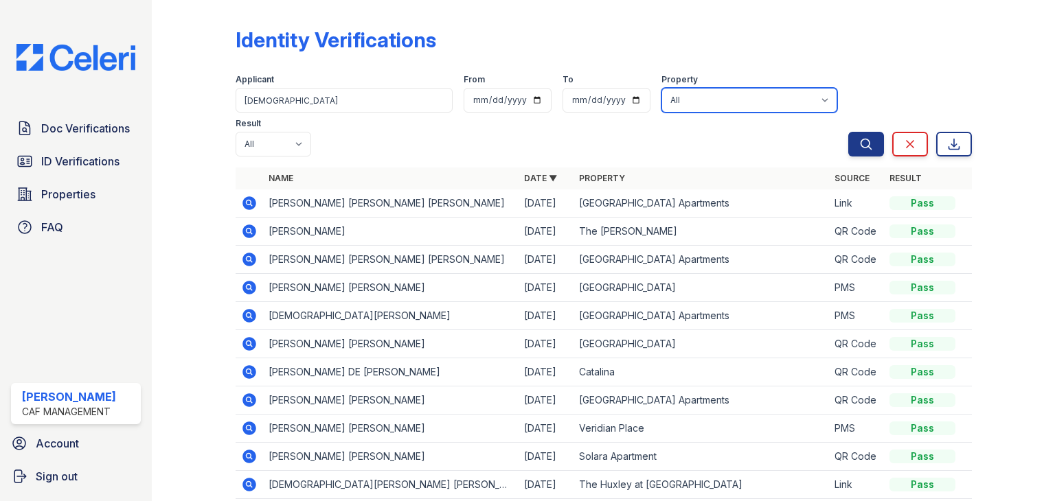
click at [690, 106] on select "All 2929 Wycliff 29 Fifty 4443 Ocean Drive Arioso Apartments Artisan Park Apart…" at bounding box center [749, 100] width 176 height 25
select select "4416"
click at [661, 88] on select "All 2929 Wycliff 29 Fifty 4443 Ocean Drive Arioso Apartments Artisan Park Apart…" at bounding box center [749, 100] width 176 height 25
click at [859, 149] on icon "submit" at bounding box center [866, 144] width 14 height 14
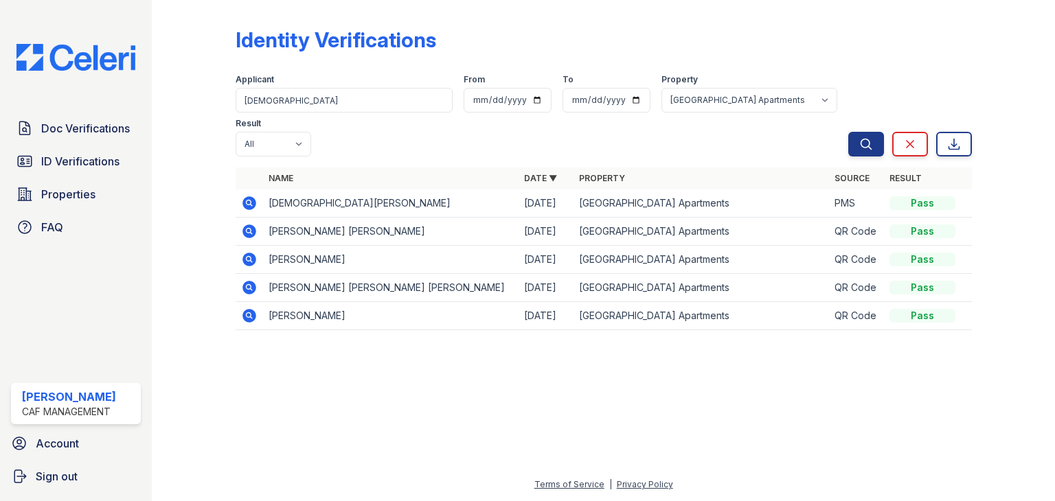
click at [247, 201] on icon at bounding box center [248, 202] width 3 height 3
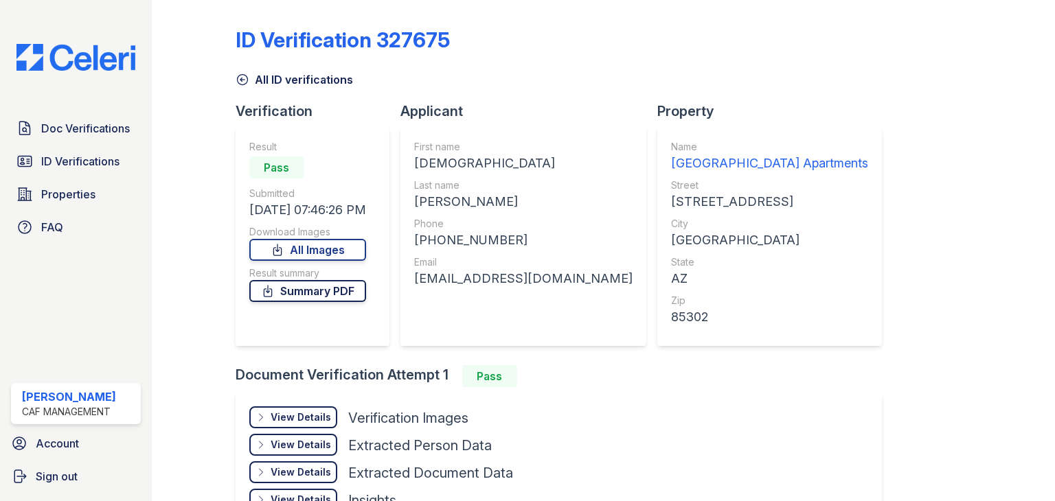
click at [299, 292] on link "Summary PDF" at bounding box center [307, 291] width 117 height 22
click at [244, 81] on icon at bounding box center [243, 80] width 14 height 14
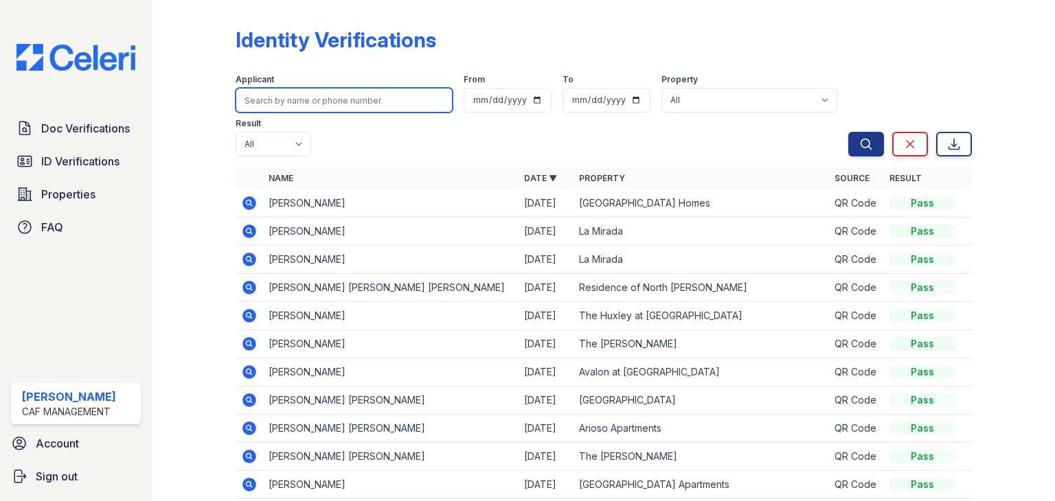
click at [383, 104] on input "search" at bounding box center [344, 100] width 217 height 25
type input "[PERSON_NAME]"
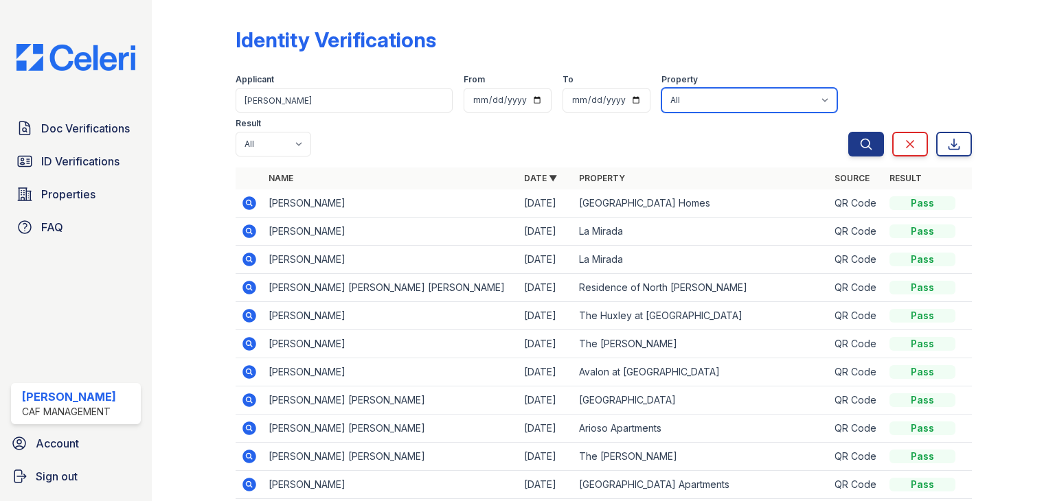
click at [680, 95] on select "All 2929 [GEOGRAPHIC_DATA] 29 Fifty [STREET_ADDRESS][GEOGRAPHIC_DATA] [GEOGRAPH…" at bounding box center [749, 100] width 176 height 25
select select "4416"
click at [661, 88] on select "All 2929 [GEOGRAPHIC_DATA] 29 Fifty [STREET_ADDRESS][GEOGRAPHIC_DATA] [GEOGRAPH…" at bounding box center [749, 100] width 176 height 25
click at [859, 148] on icon "submit" at bounding box center [866, 144] width 14 height 14
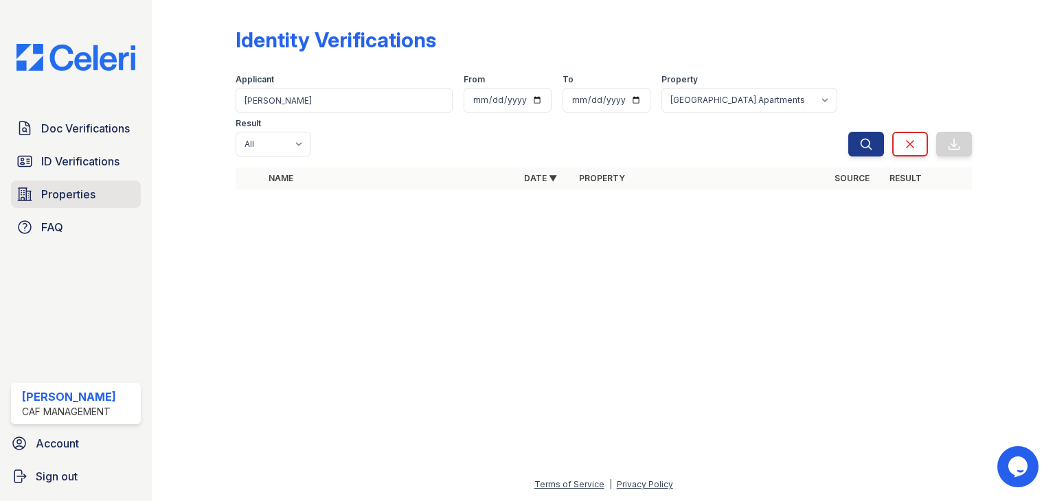
click at [77, 198] on span "Properties" at bounding box center [68, 194] width 54 height 16
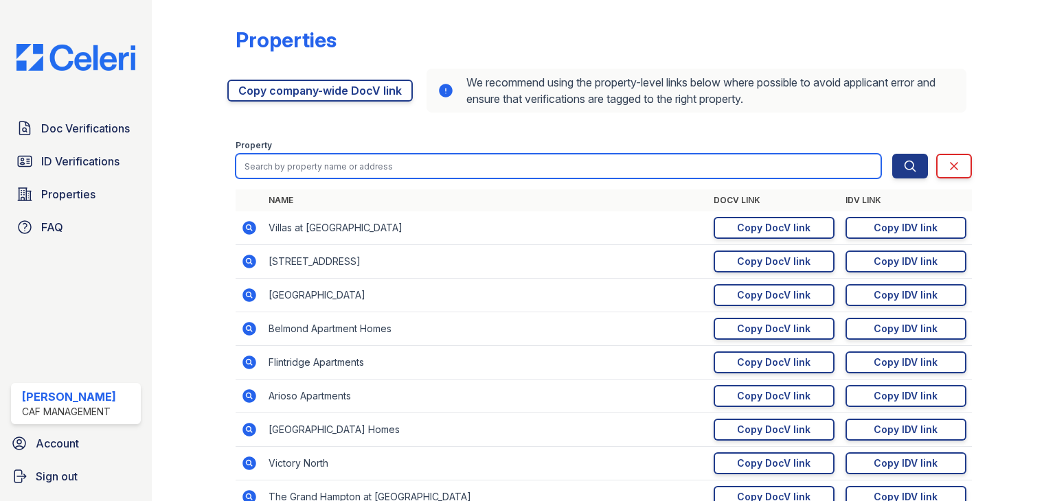
click at [350, 163] on input "search" at bounding box center [559, 166] width 646 height 25
type input "artisan"
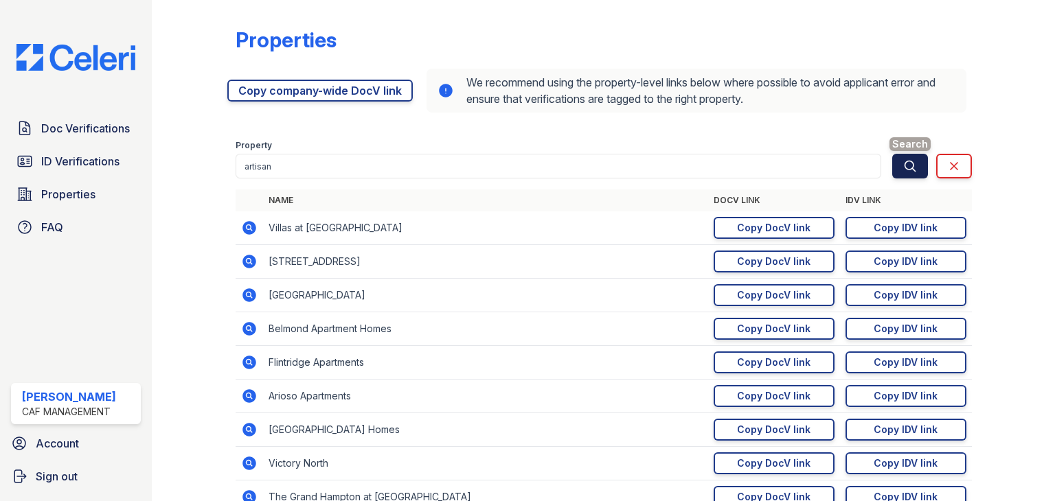
click at [903, 162] on icon "submit" at bounding box center [910, 166] width 14 height 14
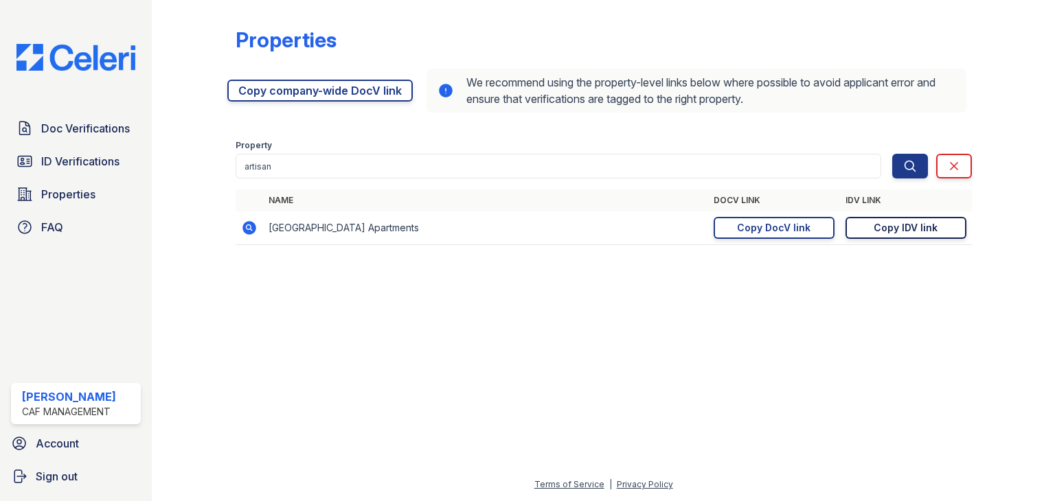
click at [920, 234] on div "Copy IDV link" at bounding box center [906, 228] width 64 height 14
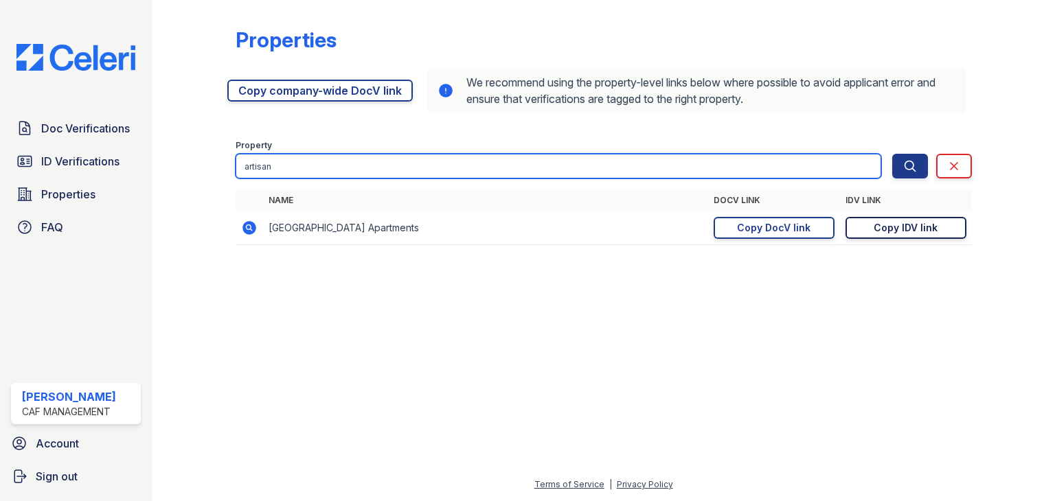
click at [327, 177] on input "artisan" at bounding box center [559, 166] width 646 height 25
click at [327, 176] on input "artisan" at bounding box center [559, 166] width 646 height 25
type input "joc"
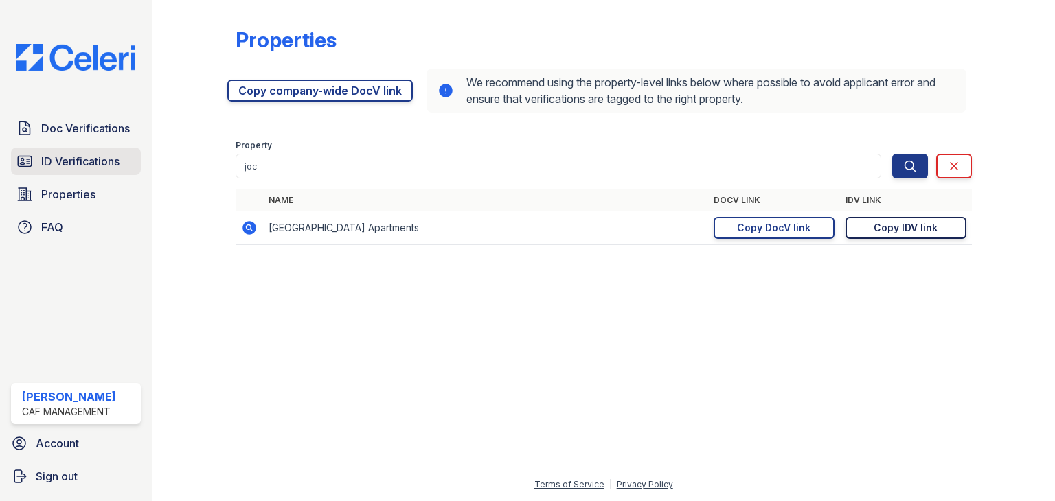
click at [116, 163] on span "ID Verifications" at bounding box center [80, 161] width 78 height 16
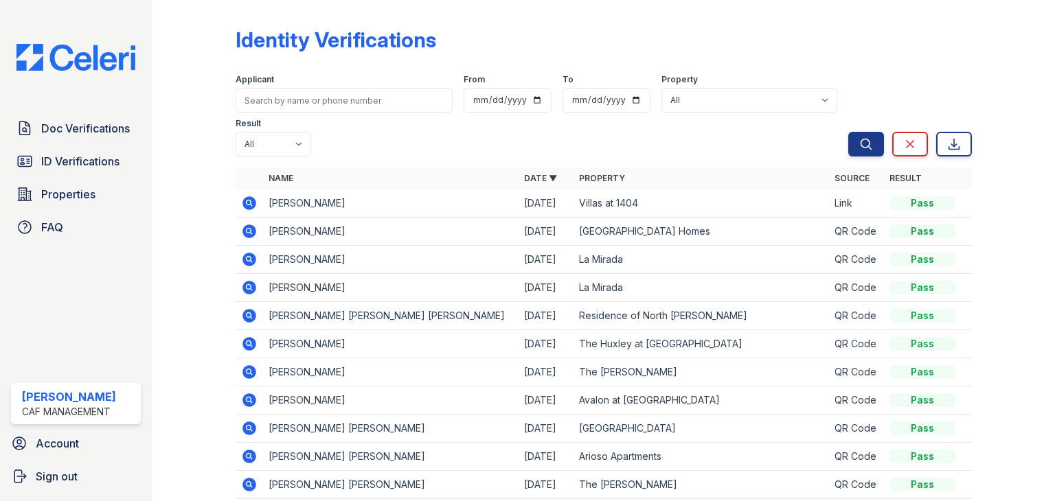
click at [324, 87] on div "Applicant" at bounding box center [344, 81] width 217 height 14
click at [325, 97] on input "search" at bounding box center [344, 100] width 217 height 25
click at [341, 104] on input "Mizuta, Kaleia" at bounding box center [344, 100] width 217 height 25
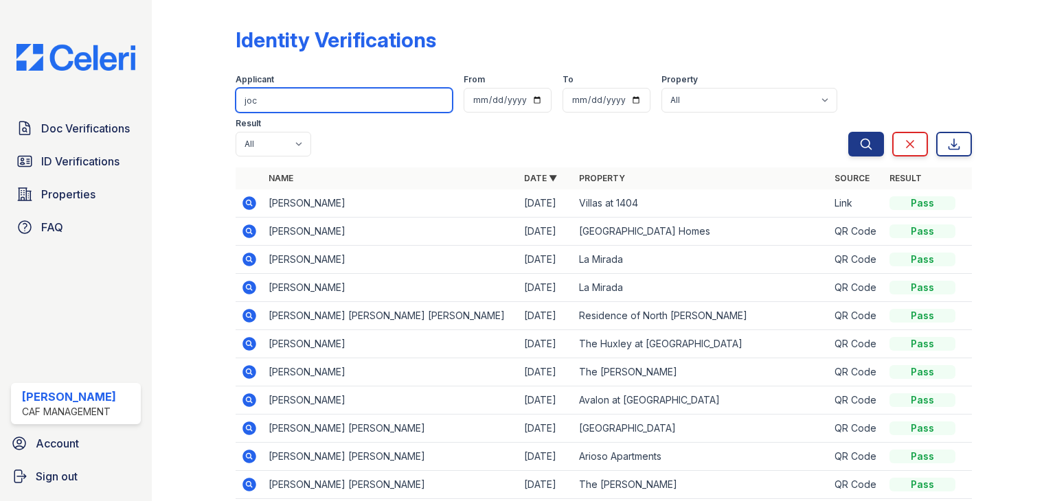
type input "Jocelyn Salgado"
drag, startPoint x: 328, startPoint y: 100, endPoint x: 229, endPoint y: 102, distance: 98.3
click at [229, 102] on div "Identity Verifications Filter Applicant Jocelyn Salgado From To Property All 29…" at bounding box center [603, 290] width 859 height 580
click at [451, 39] on div "Identity Verifications" at bounding box center [604, 45] width 736 height 36
click at [269, 102] on input "Jocelyn Salgado" at bounding box center [344, 100] width 217 height 25
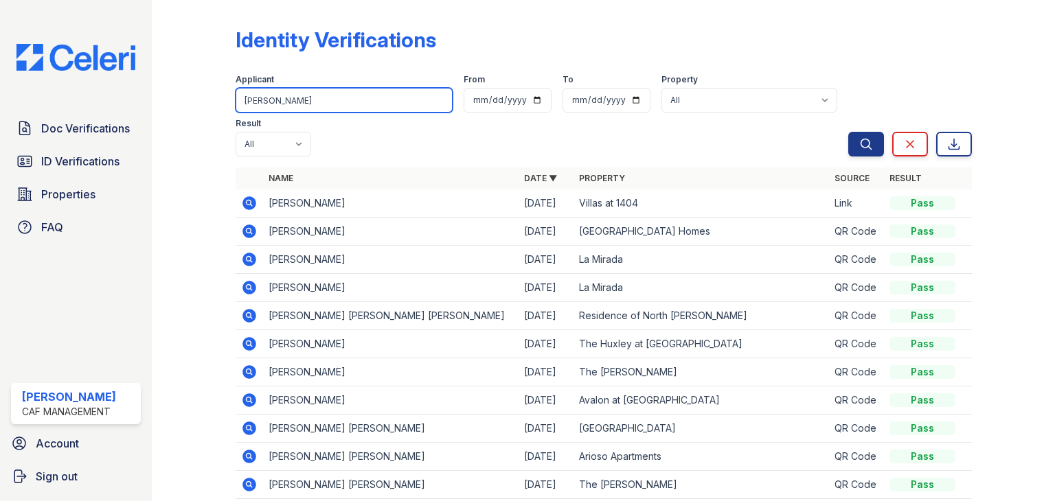
click at [269, 102] on input "Jocelyn Salgado" at bounding box center [344, 100] width 217 height 25
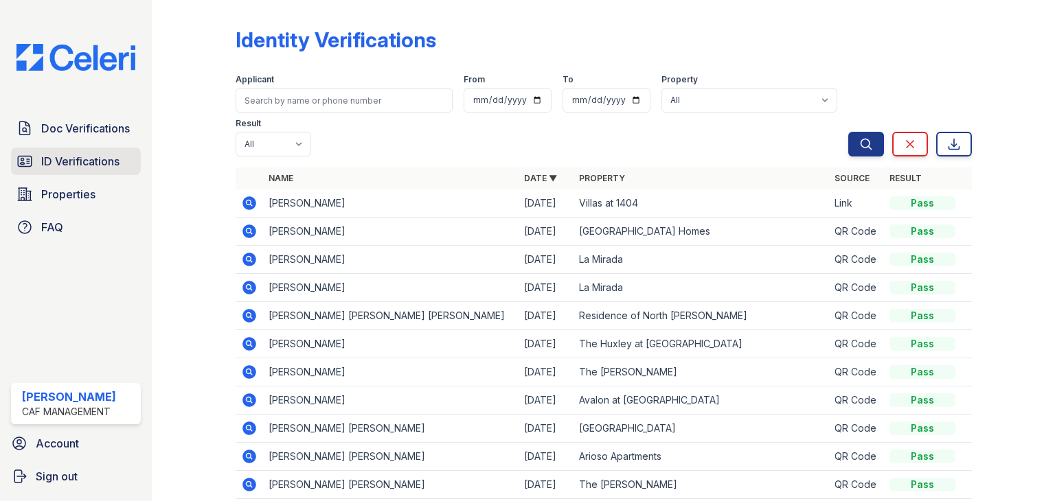
click at [90, 162] on span "ID Verifications" at bounding box center [80, 161] width 78 height 16
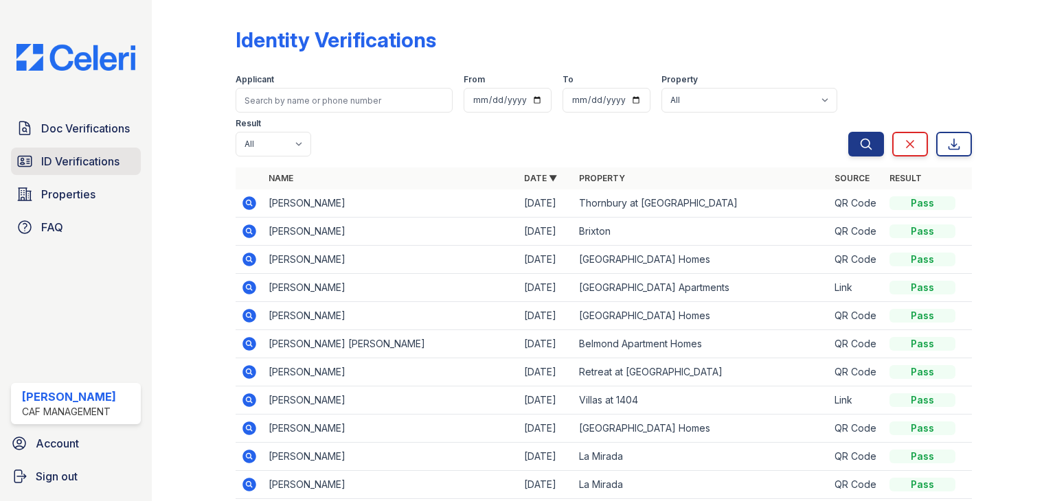
click at [67, 168] on span "ID Verifications" at bounding box center [80, 161] width 78 height 16
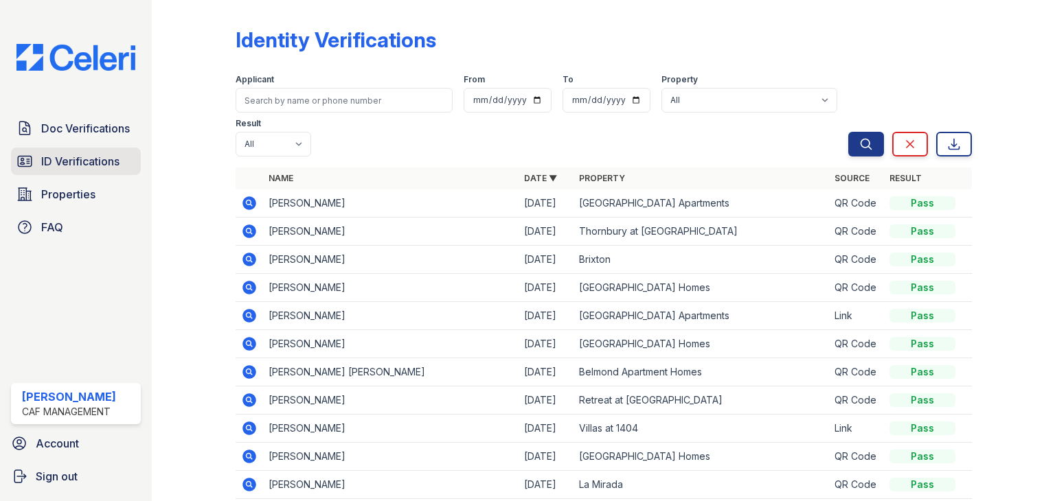
click at [70, 155] on span "ID Verifications" at bounding box center [80, 161] width 78 height 16
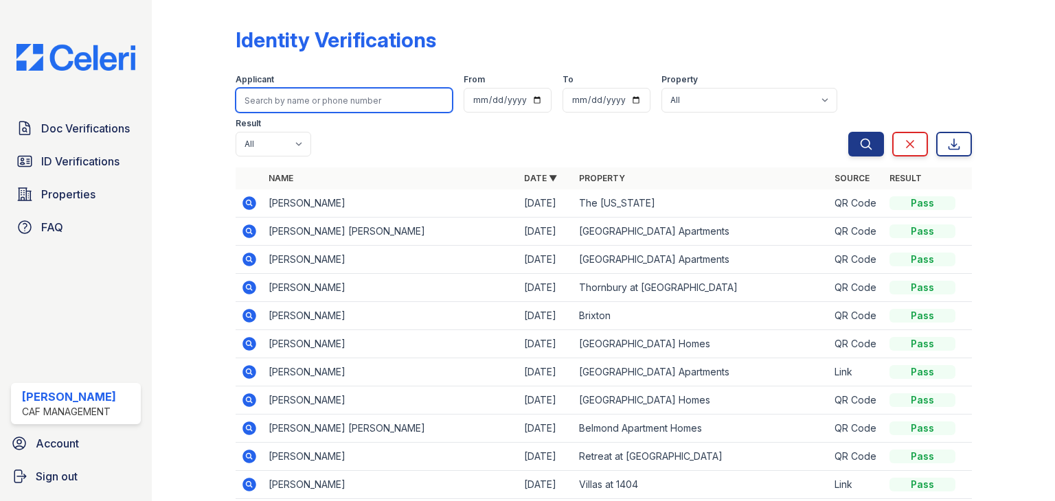
click at [384, 107] on input "search" at bounding box center [344, 100] width 217 height 25
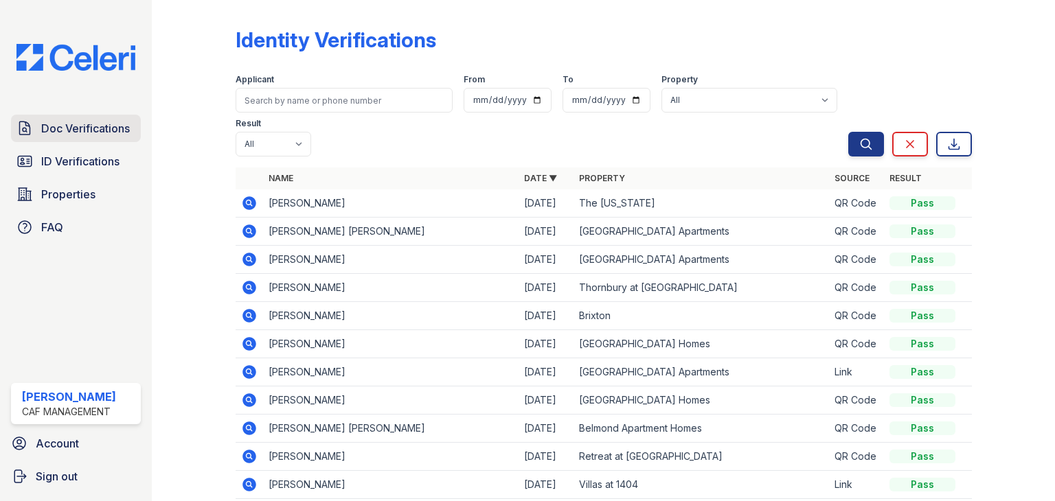
click at [55, 129] on span "Doc Verifications" at bounding box center [85, 128] width 89 height 16
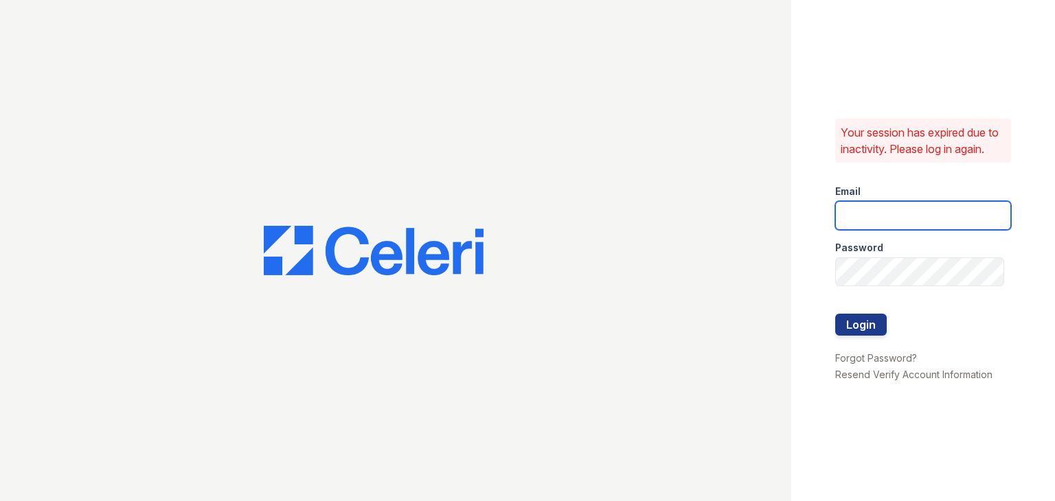
type input "yrodriguez@cafmanagement.com"
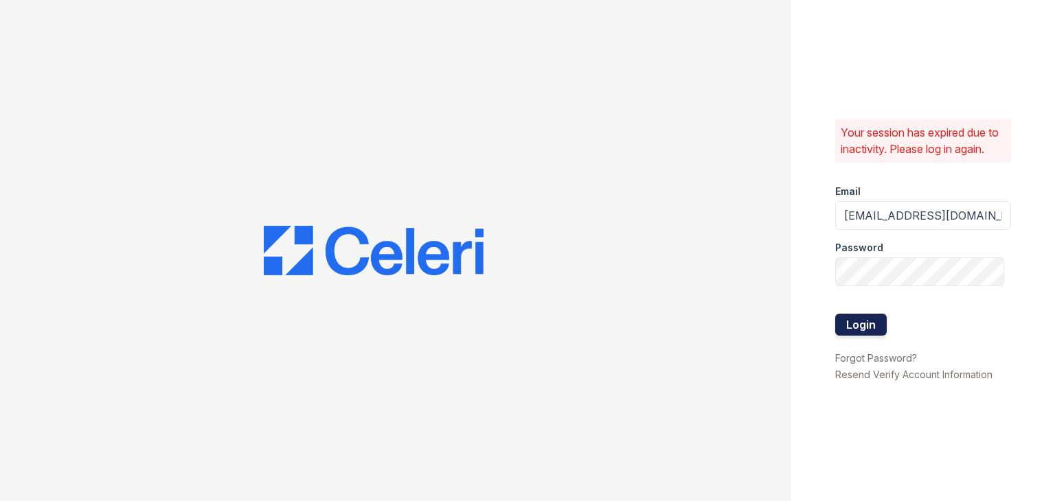
click at [841, 319] on button "Login" at bounding box center [861, 325] width 52 height 22
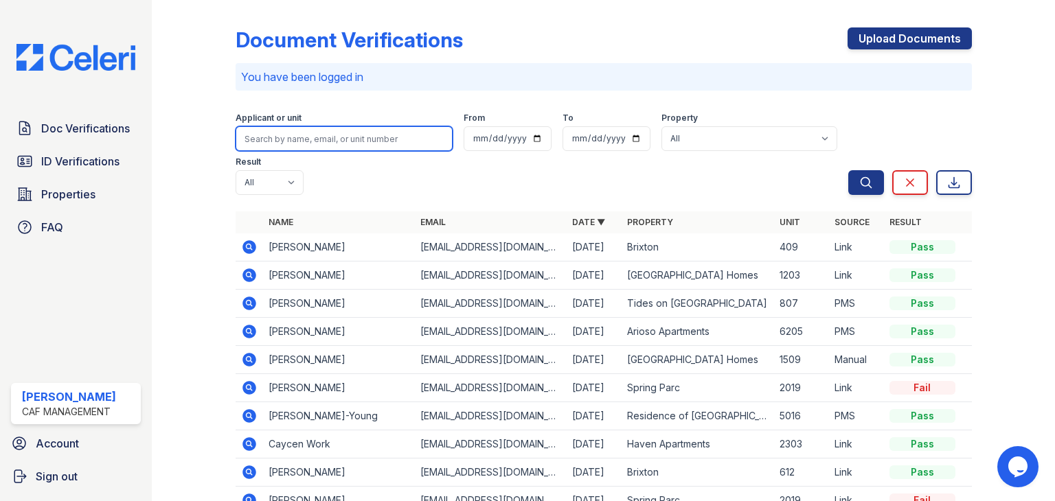
click at [288, 138] on input "search" at bounding box center [344, 138] width 217 height 25
paste input "[PERSON_NAME]-Eastern"
type input "[PERSON_NAME]-Eastern"
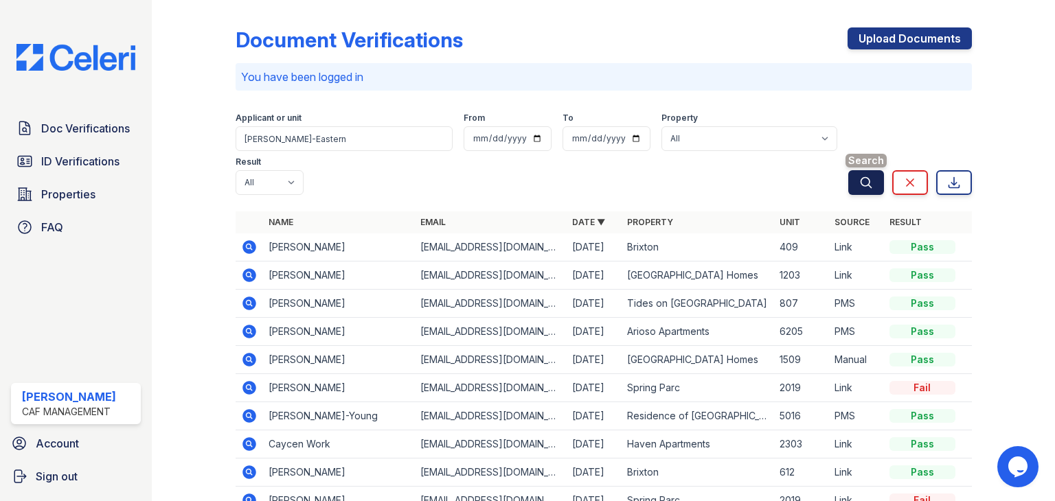
click at [861, 184] on icon "submit" at bounding box center [866, 182] width 10 height 10
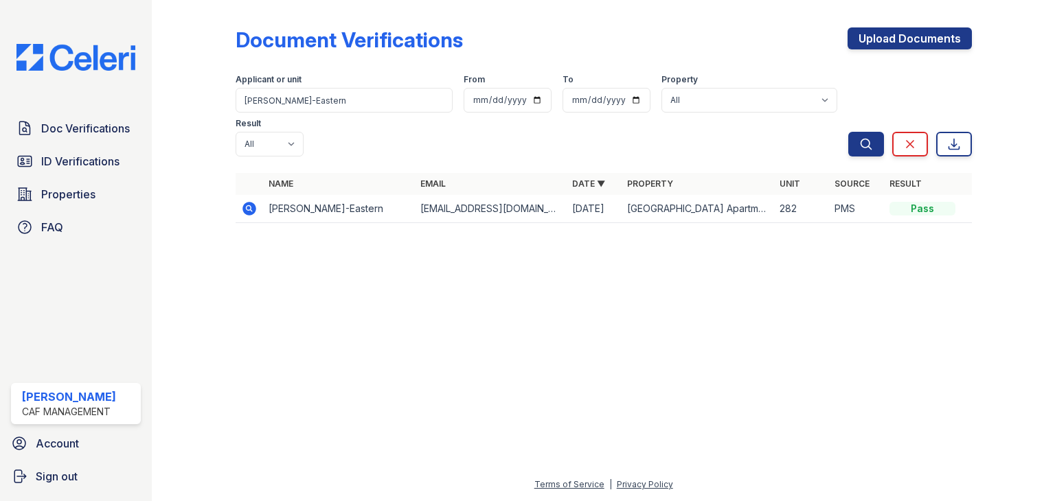
click at [250, 206] on icon at bounding box center [248, 207] width 3 height 3
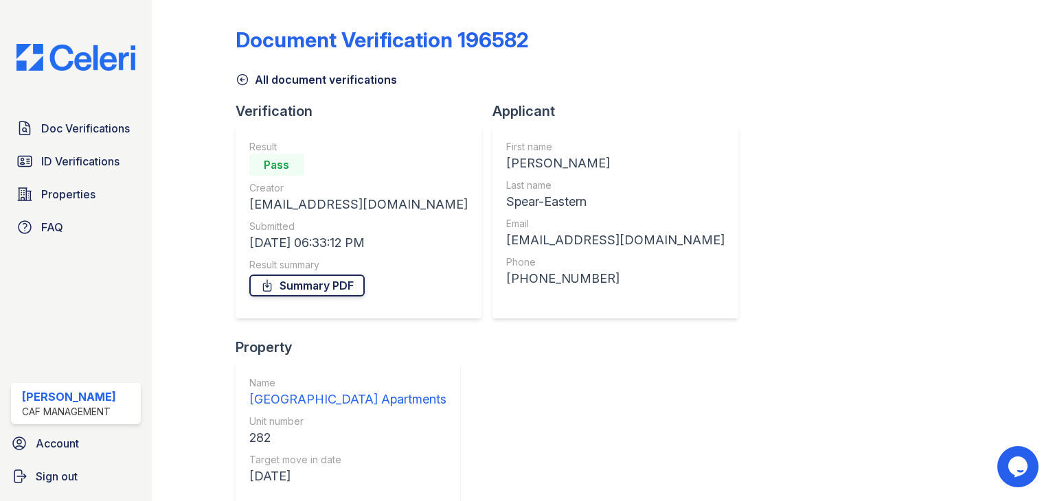
click at [319, 285] on link "Summary PDF" at bounding box center [306, 286] width 115 height 22
click at [244, 75] on icon at bounding box center [243, 80] width 14 height 14
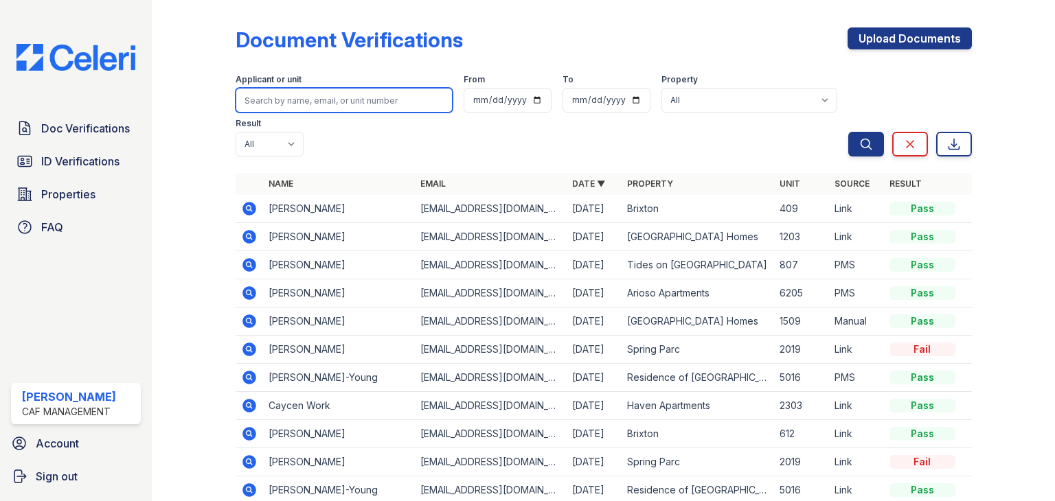
click at [315, 102] on input "search" at bounding box center [344, 100] width 217 height 25
paste input "[PERSON_NAME]"
type input "[PERSON_NAME]"
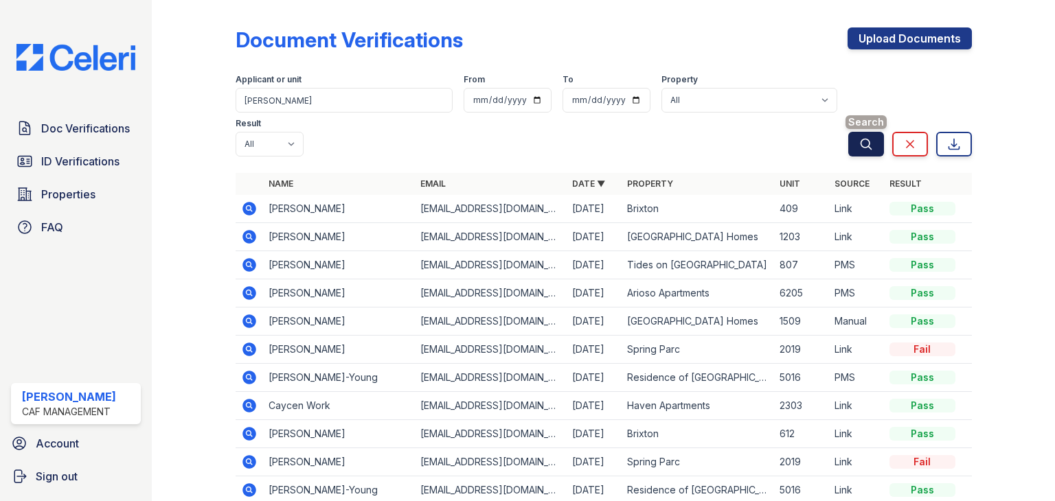
click at [859, 146] on icon "submit" at bounding box center [866, 144] width 14 height 14
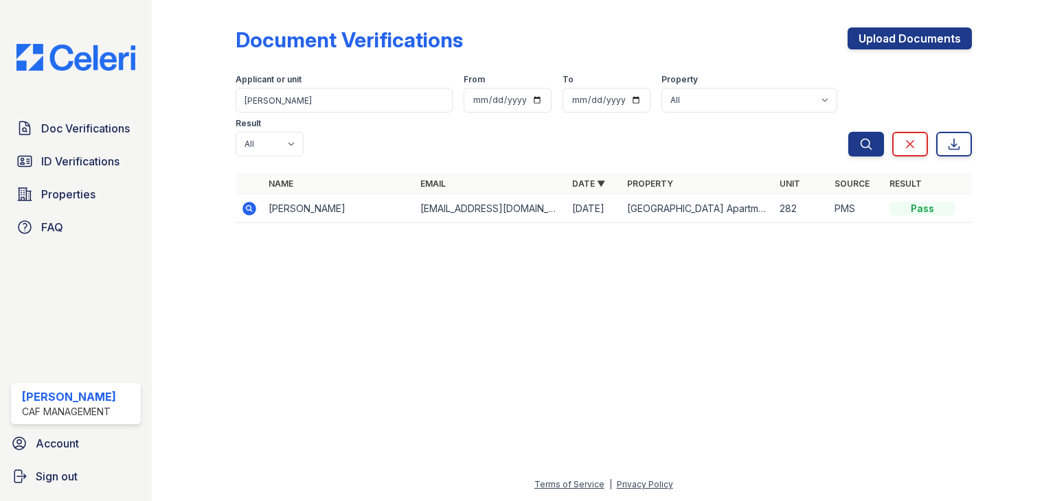
click at [252, 202] on icon at bounding box center [249, 209] width 14 height 14
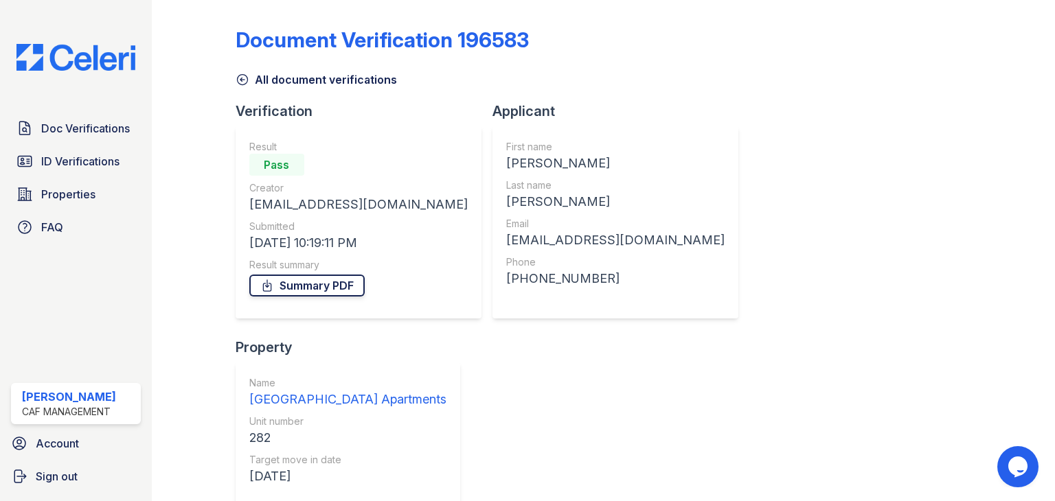
click at [317, 286] on link "Summary PDF" at bounding box center [306, 286] width 115 height 22
click at [83, 161] on span "ID Verifications" at bounding box center [80, 161] width 78 height 16
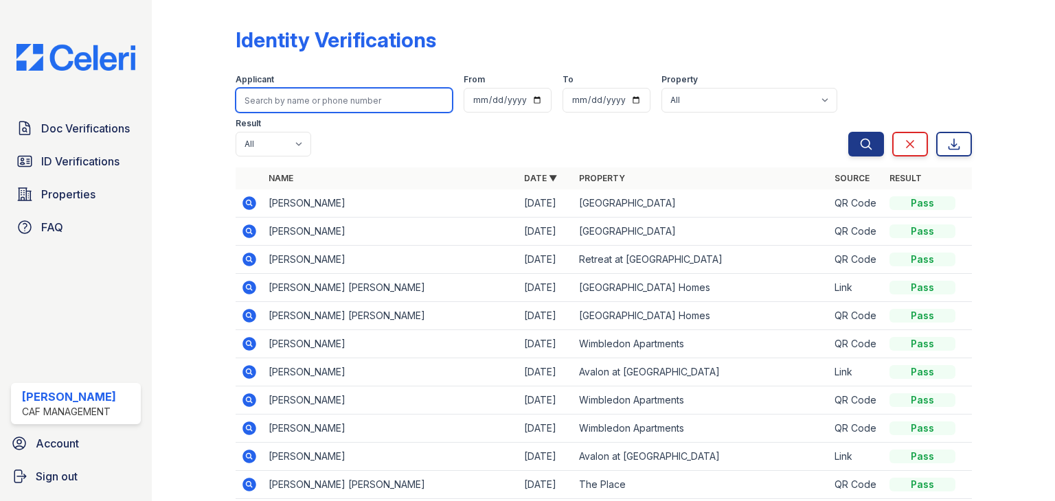
click at [297, 98] on input "search" at bounding box center [344, 100] width 217 height 25
paste input "DWan Spear-Eastern"
type input "DWan Spear-Eastern"
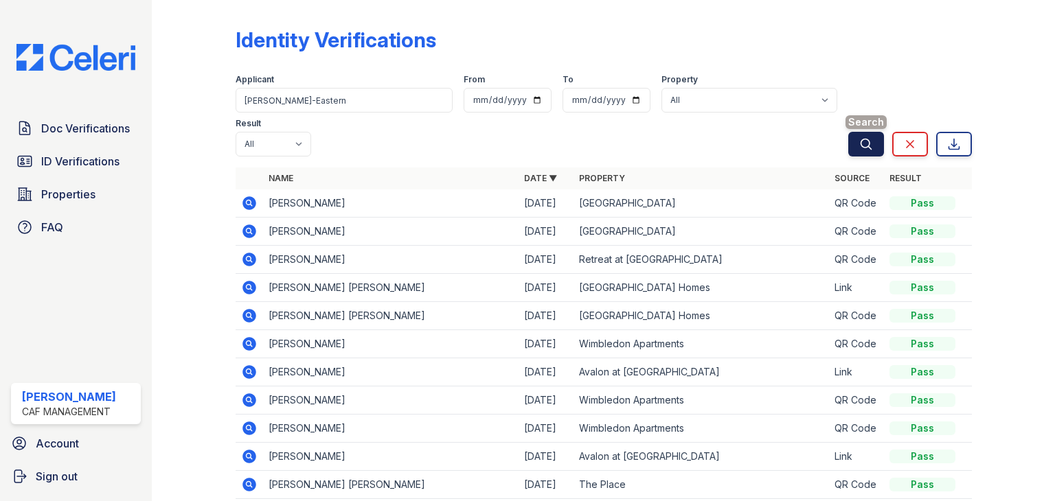
click at [859, 143] on icon "submit" at bounding box center [866, 144] width 14 height 14
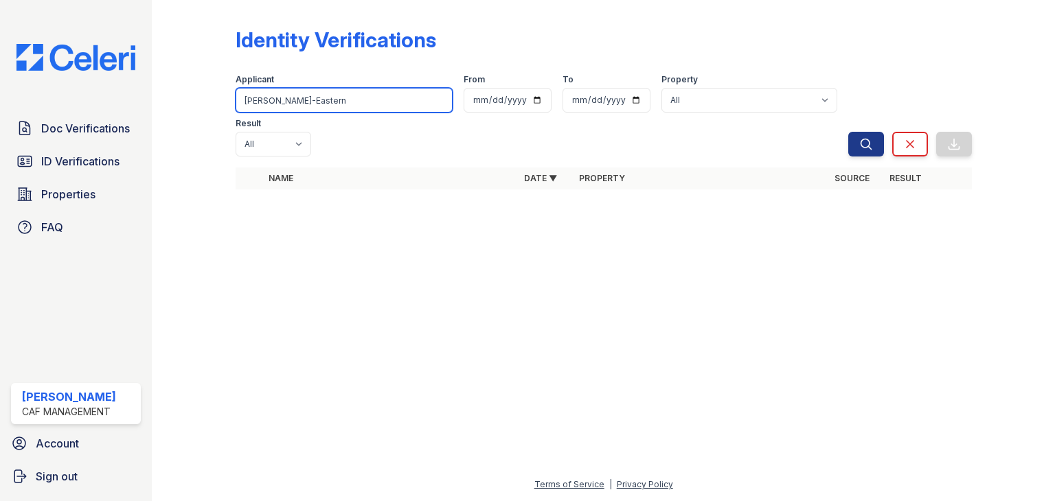
click at [338, 102] on input "DWan Spear-Eastern" at bounding box center [344, 100] width 217 height 25
click at [353, 98] on input "DWan Spear-Eastern" at bounding box center [344, 100] width 217 height 25
paste input "[PERSON_NAME]"
type input "[PERSON_NAME]"
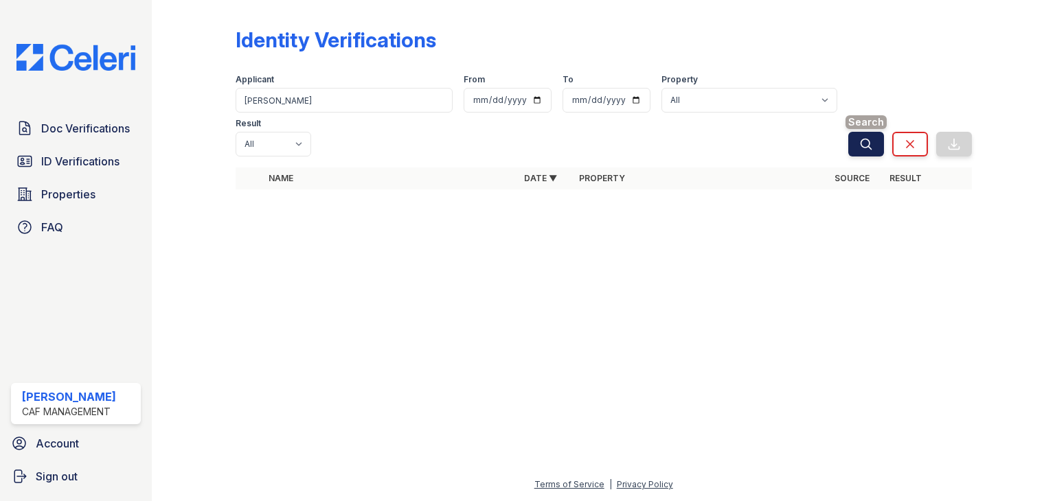
click at [863, 137] on icon "submit" at bounding box center [866, 144] width 14 height 14
click at [72, 155] on span "ID Verifications" at bounding box center [80, 161] width 78 height 16
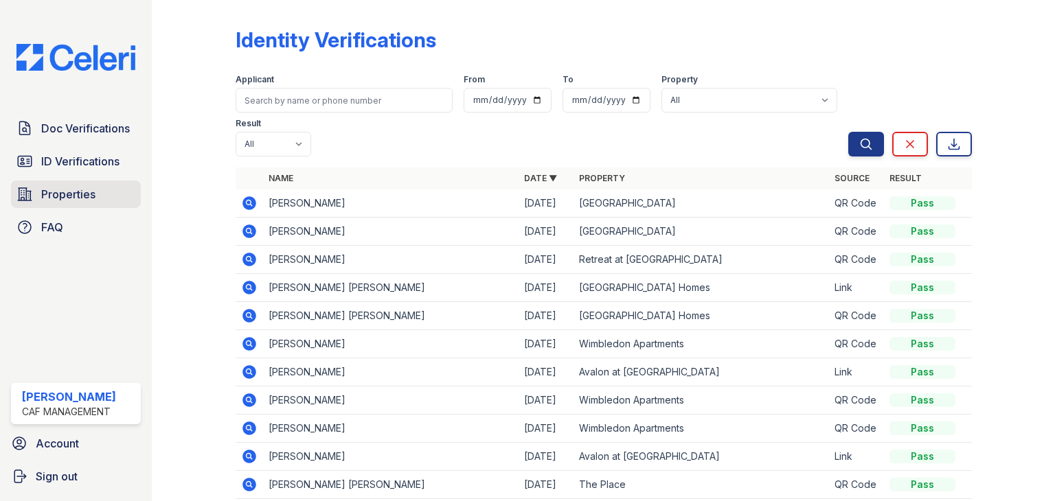
click at [91, 203] on link "Properties" at bounding box center [76, 194] width 130 height 27
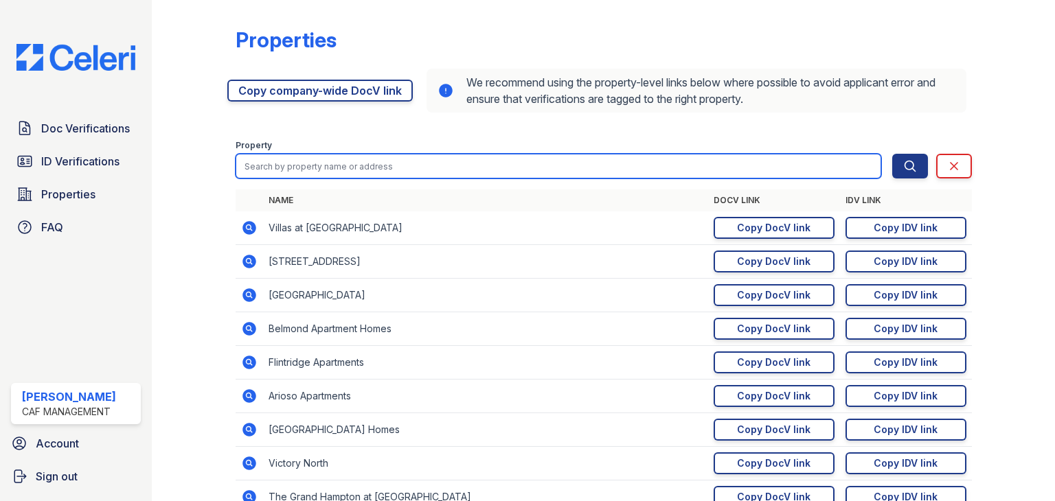
click at [453, 168] on input "search" at bounding box center [559, 166] width 646 height 25
type input "artisan"
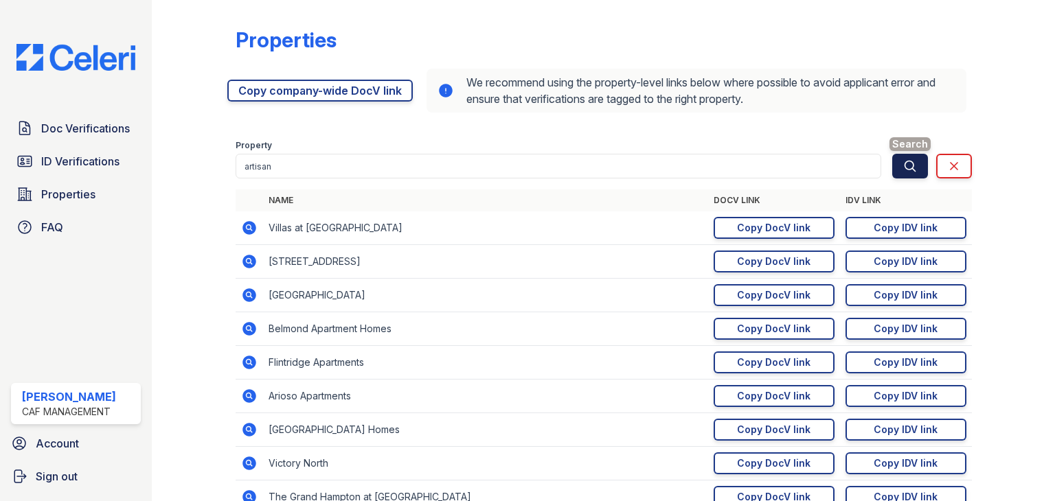
click at [892, 162] on button "Search" at bounding box center [910, 166] width 36 height 25
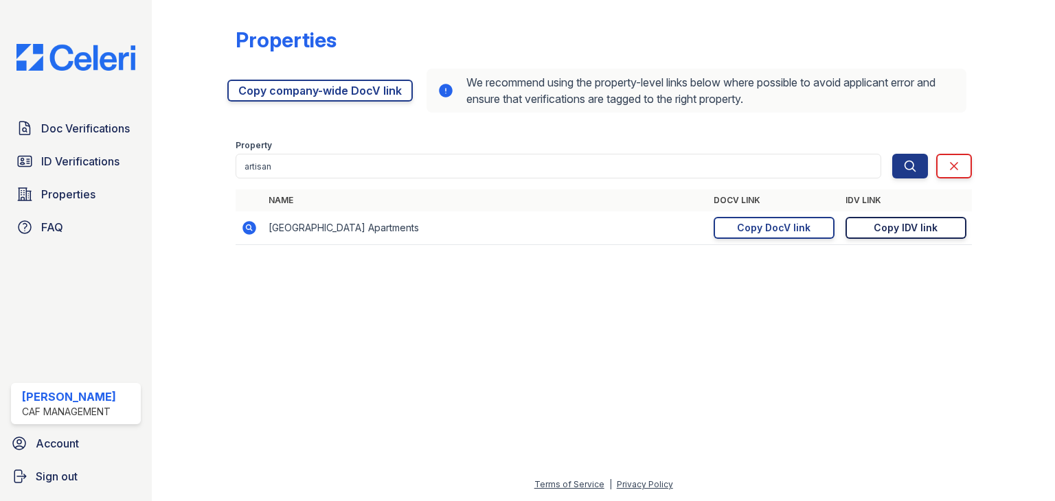
click at [925, 229] on div "Copy IDV link" at bounding box center [906, 228] width 64 height 14
